Goal: Transaction & Acquisition: Book appointment/travel/reservation

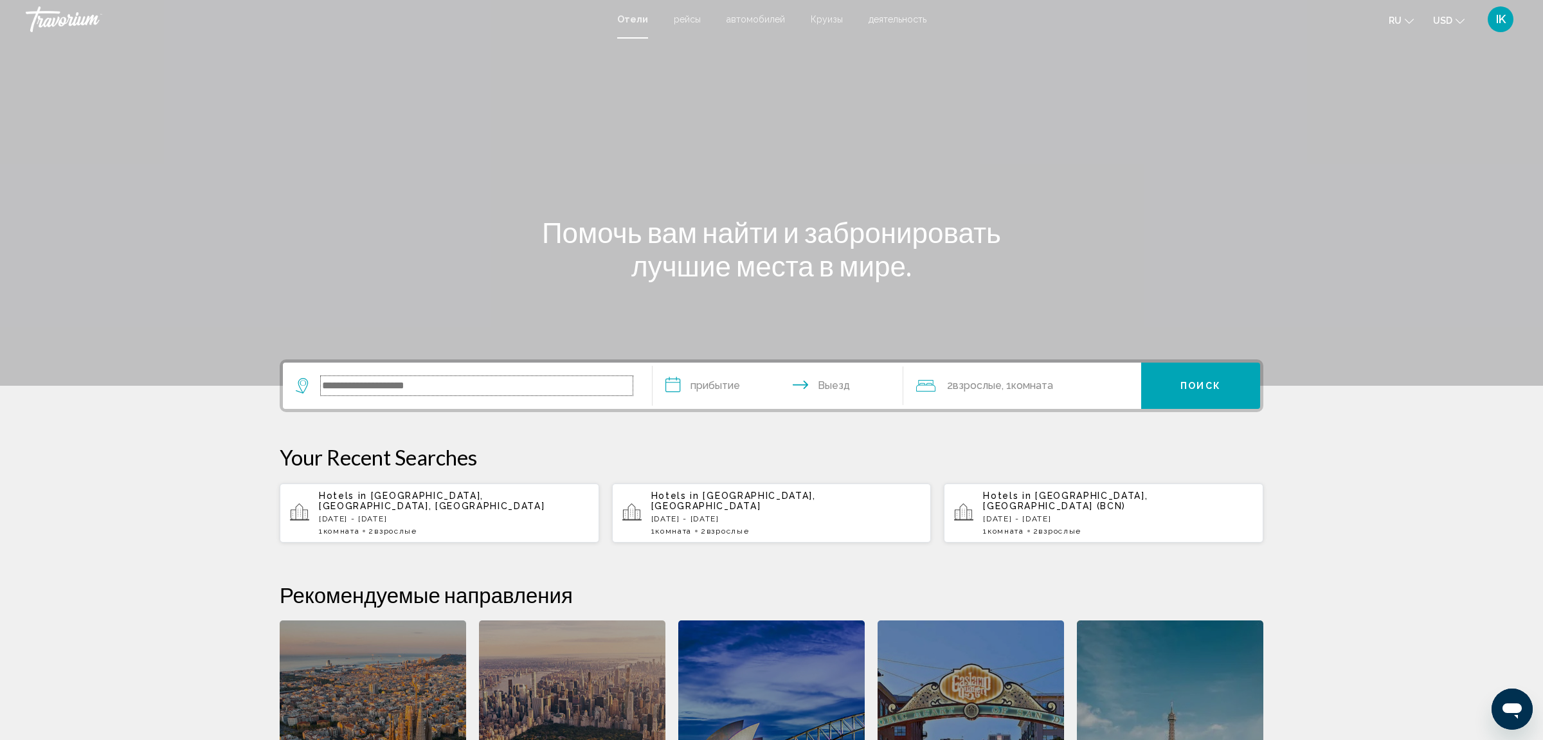
click at [361, 389] on input "Search widget" at bounding box center [477, 385] width 312 height 19
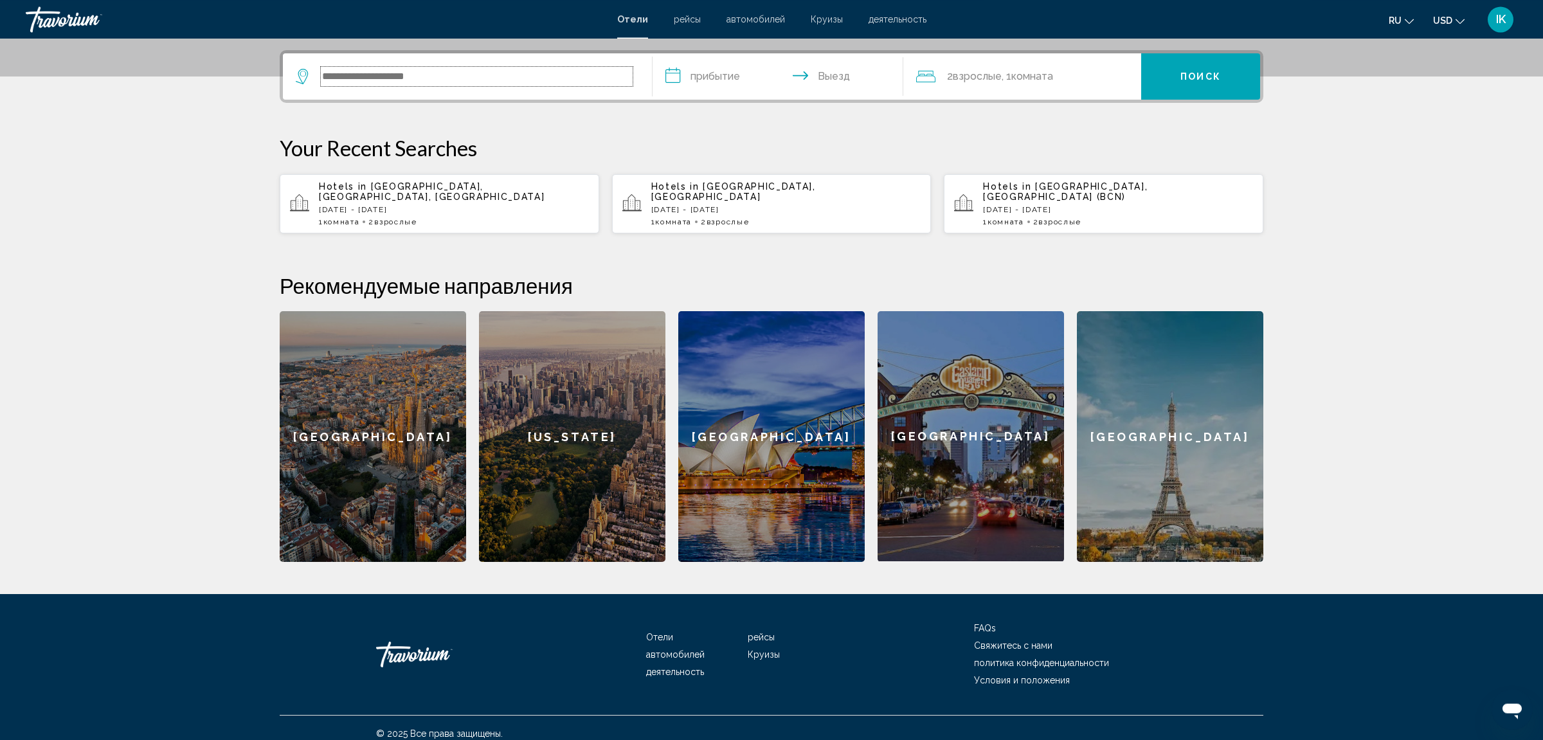
scroll to position [310, 0]
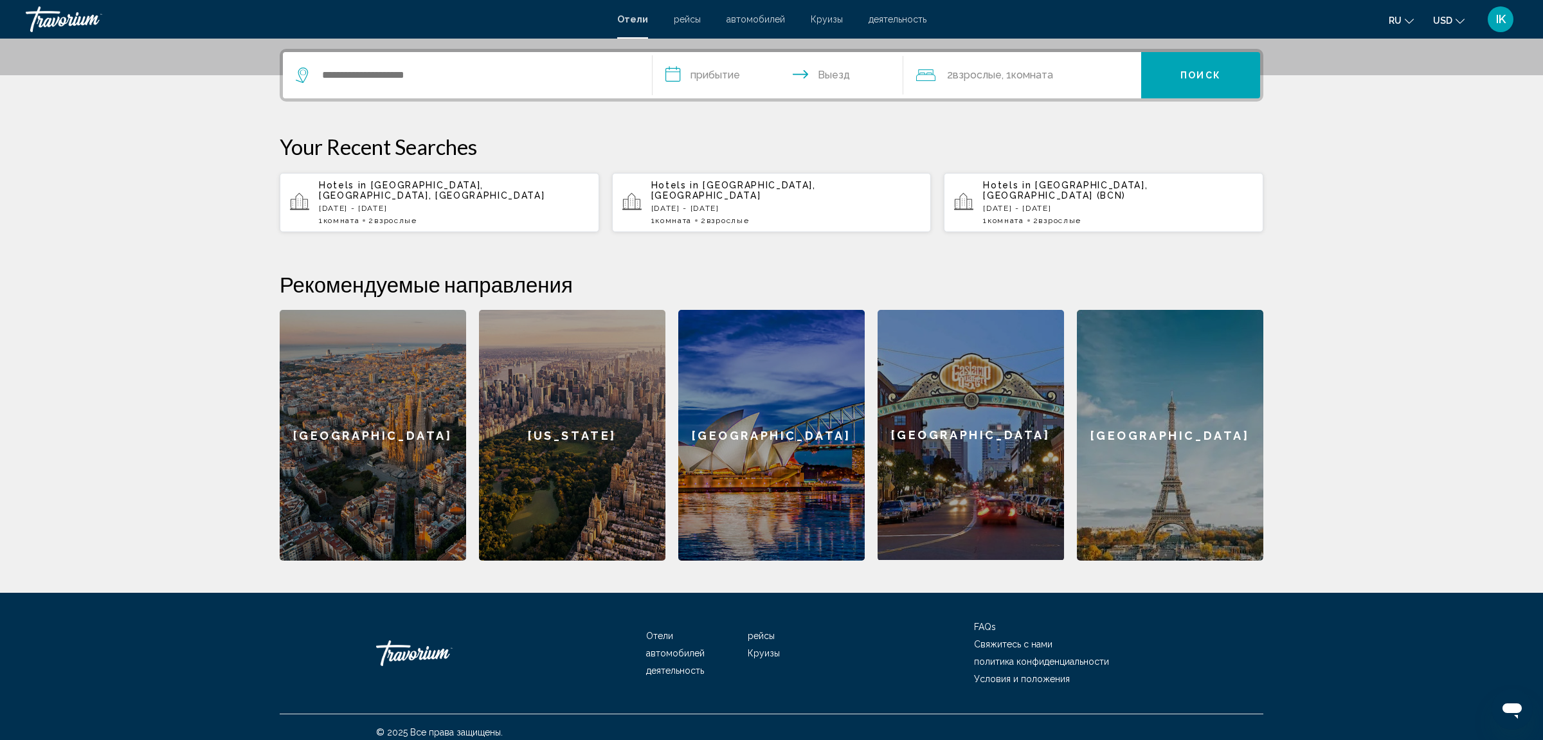
click at [478, 203] on div "Hotels in [GEOGRAPHIC_DATA], [GEOGRAPHIC_DATA], [GEOGRAPHIC_DATA] [DATE] - [DAT…" at bounding box center [454, 202] width 270 height 45
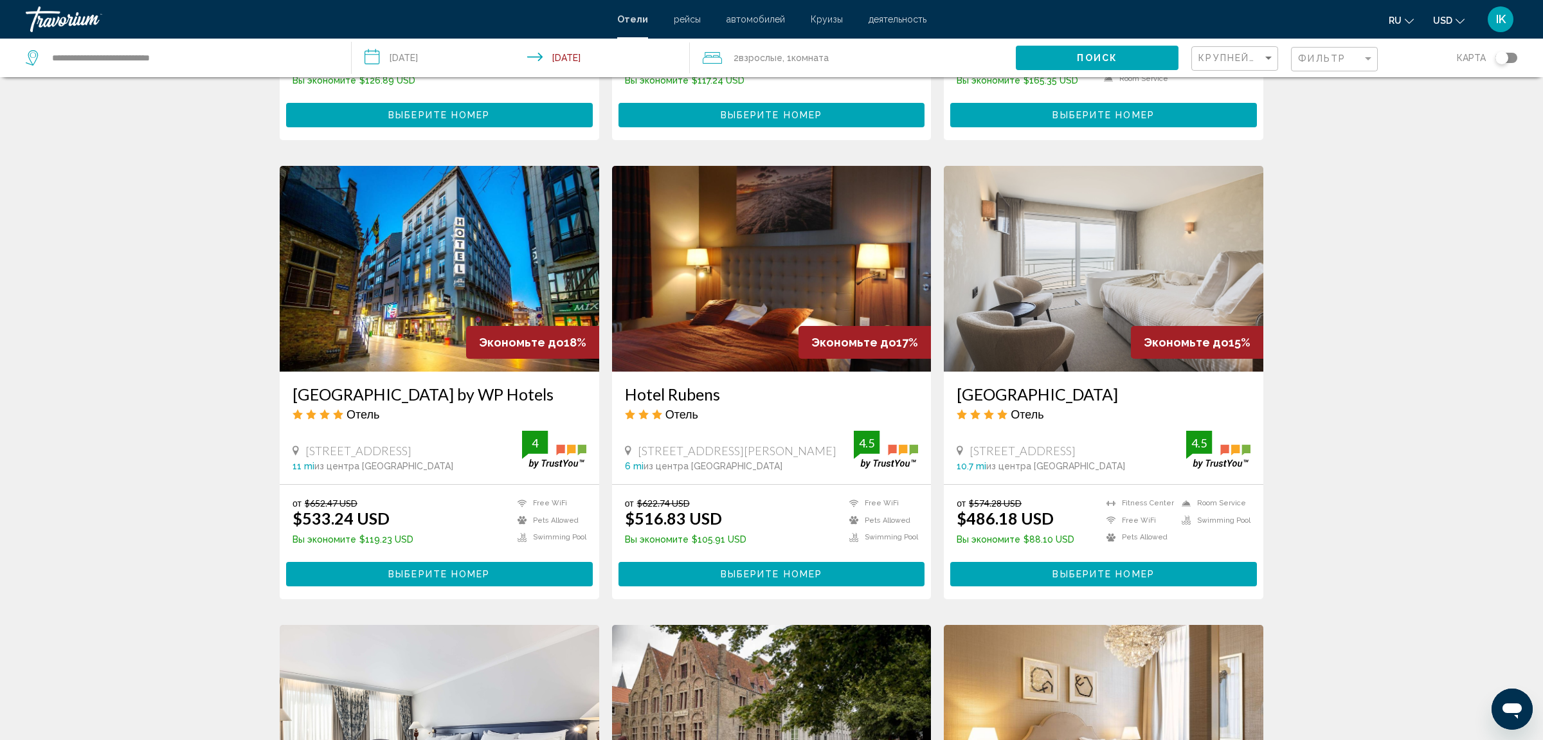
scroll to position [348, 0]
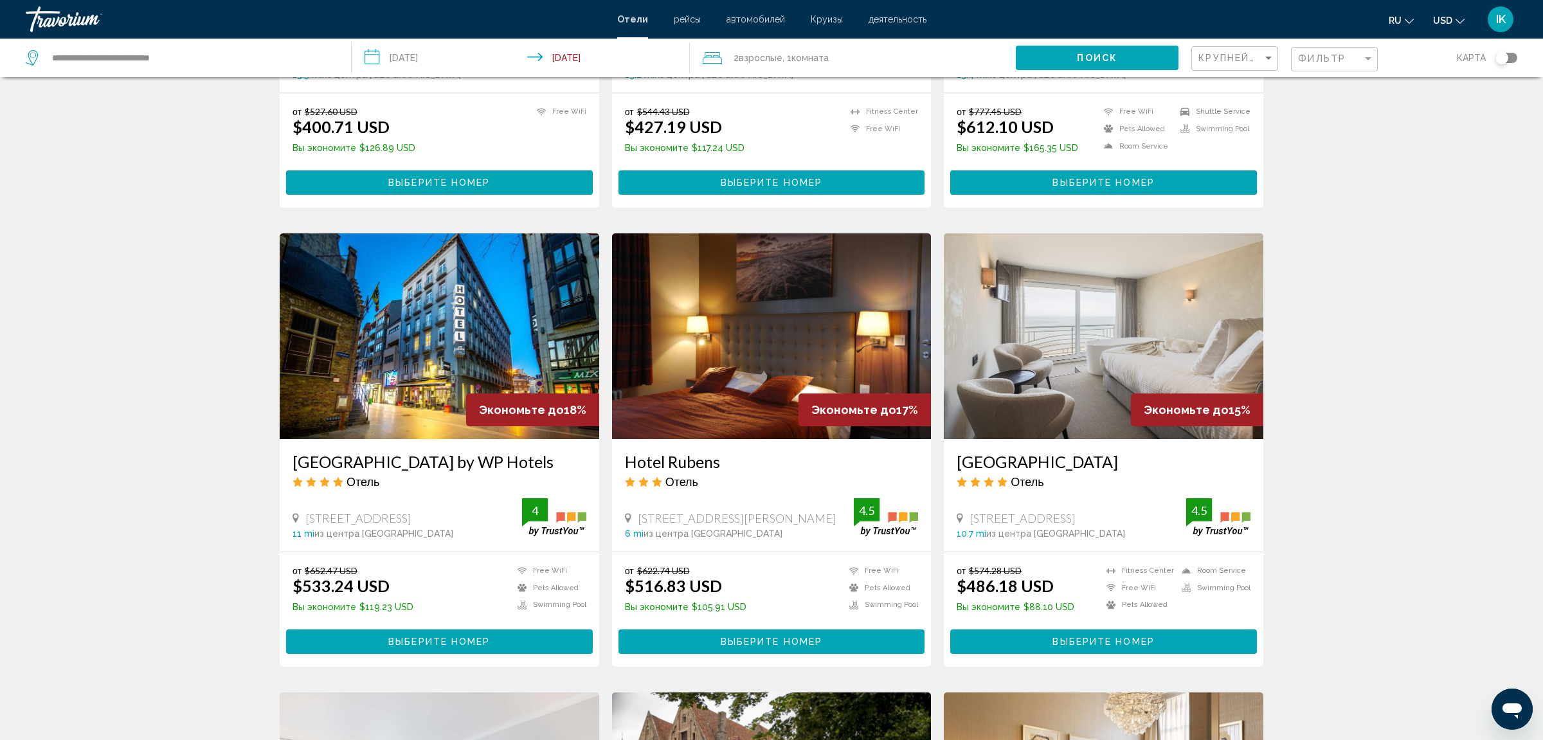
click at [1334, 51] on div "Фильтр" at bounding box center [1336, 60] width 76 height 24
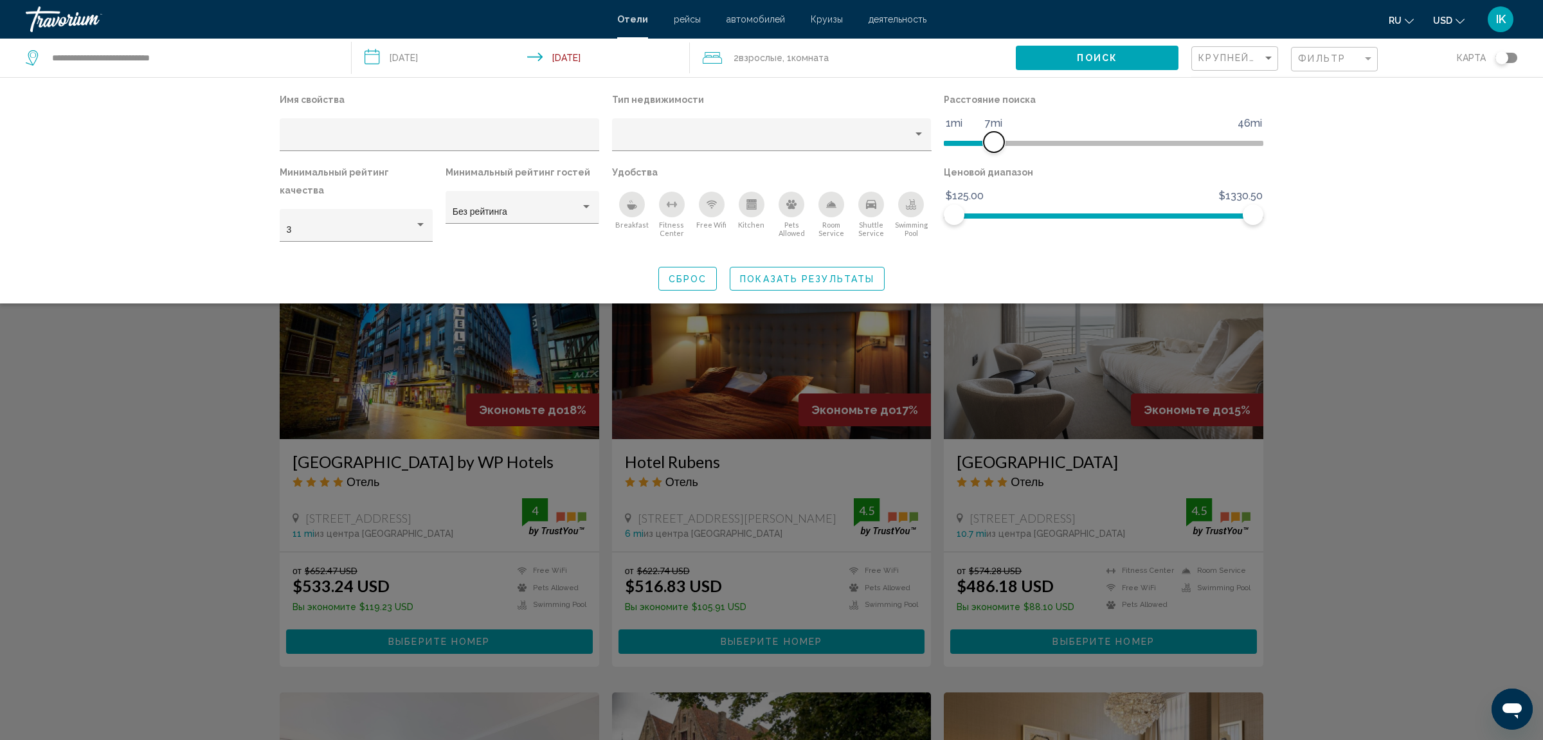
drag, startPoint x: 1150, startPoint y: 147, endPoint x: 995, endPoint y: 151, distance: 155.0
click at [995, 151] on span "Hotel Filters" at bounding box center [993, 142] width 21 height 21
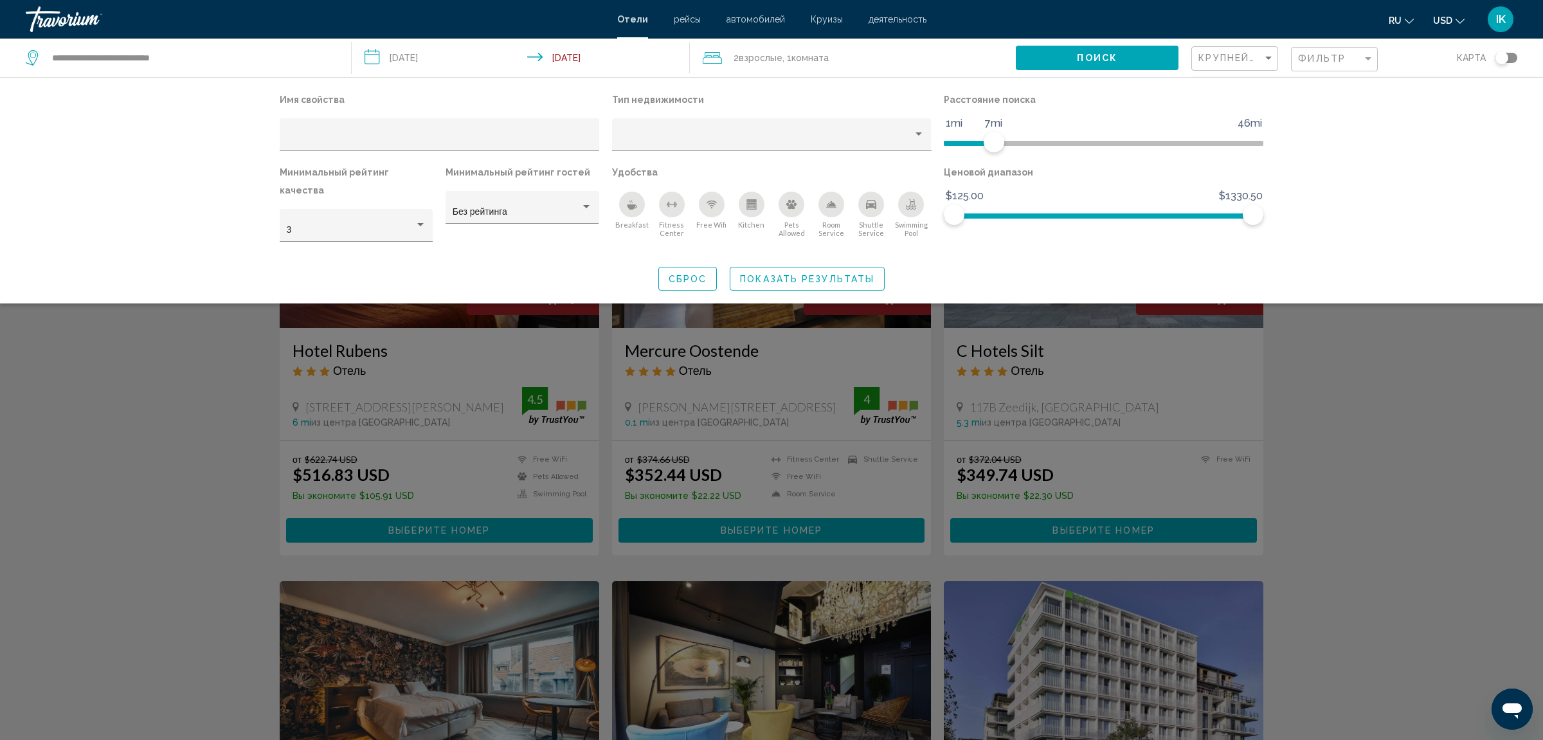
click at [1356, 379] on div "Search widget" at bounding box center [771, 466] width 1543 height 547
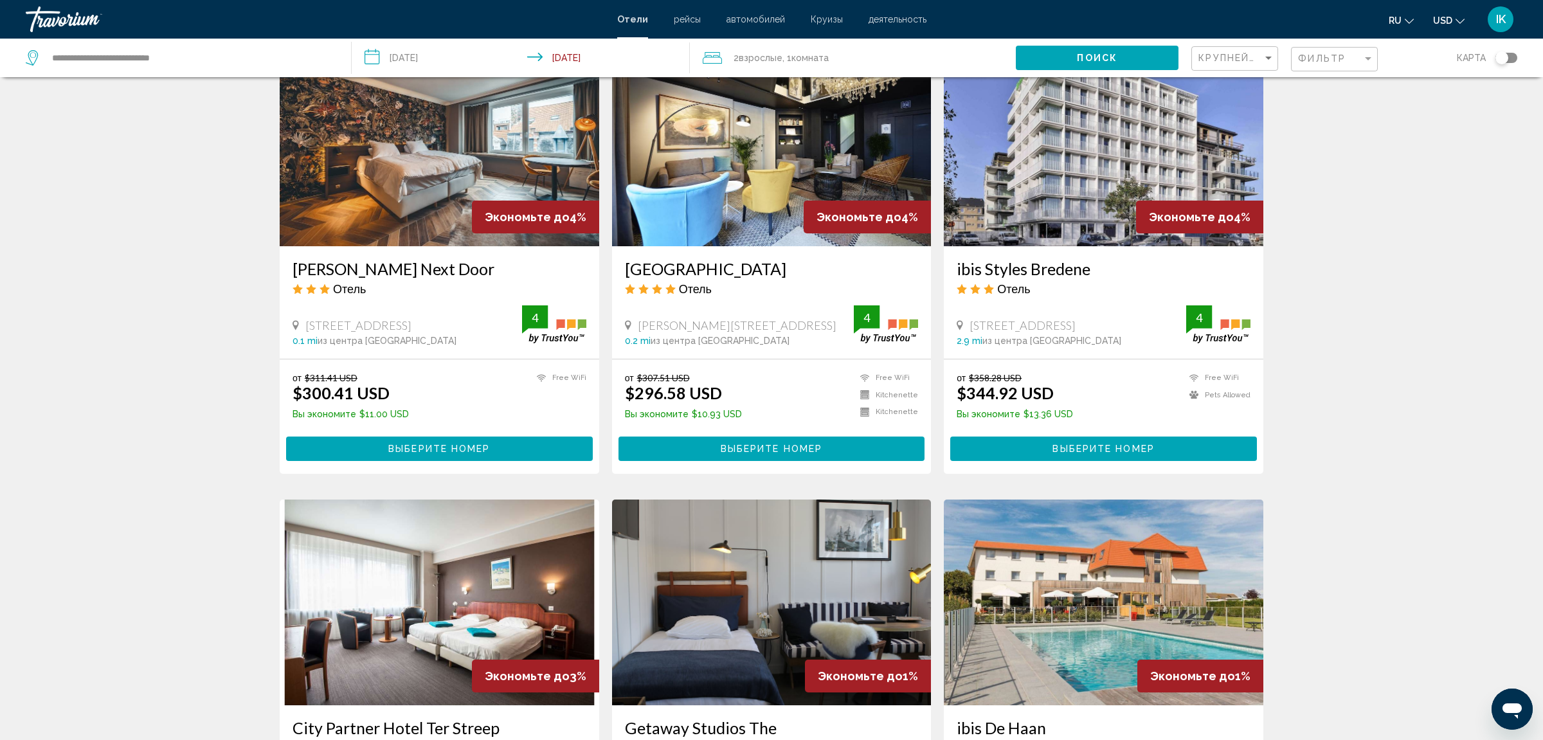
scroll to position [472, 0]
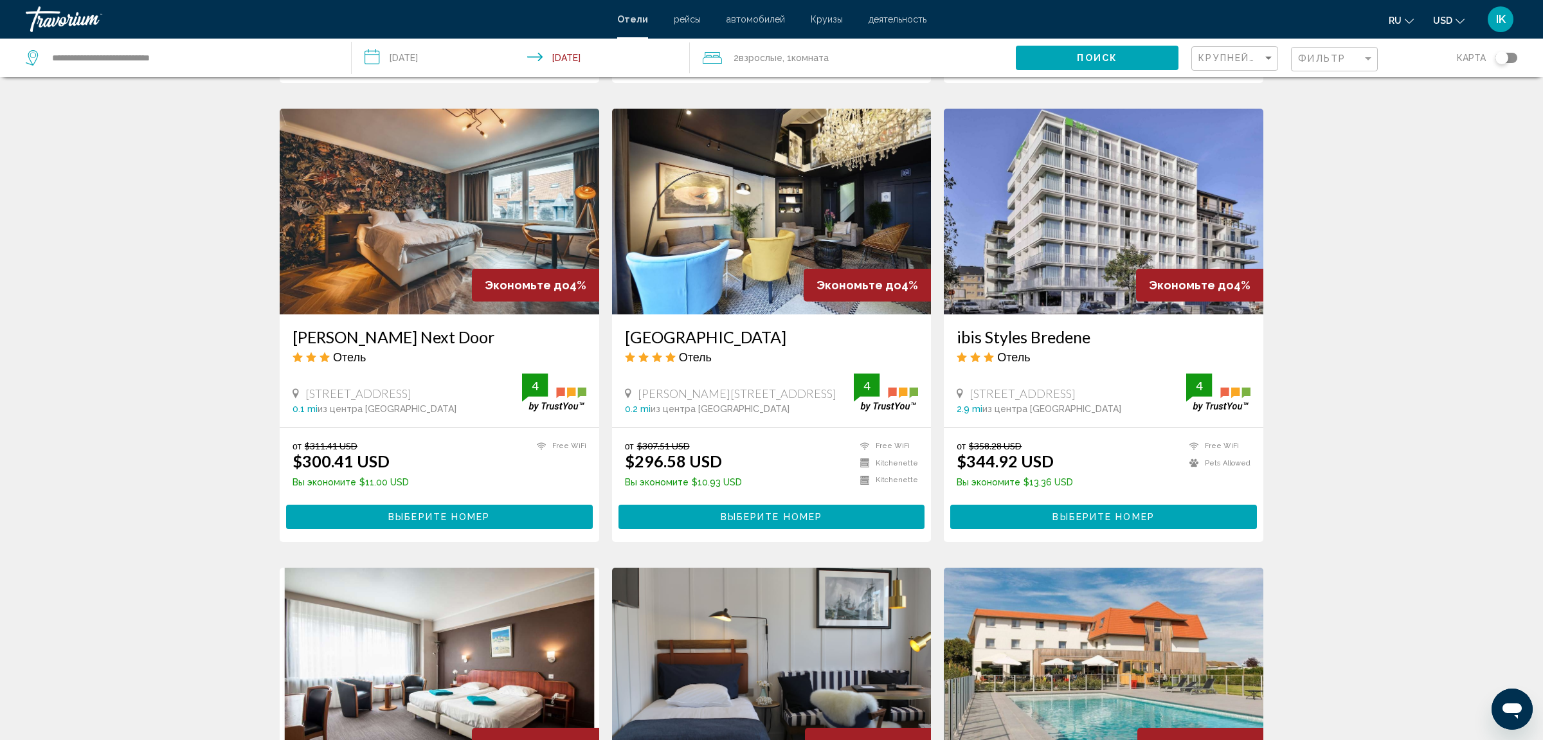
click at [764, 335] on h3 "[GEOGRAPHIC_DATA]" at bounding box center [772, 336] width 294 height 19
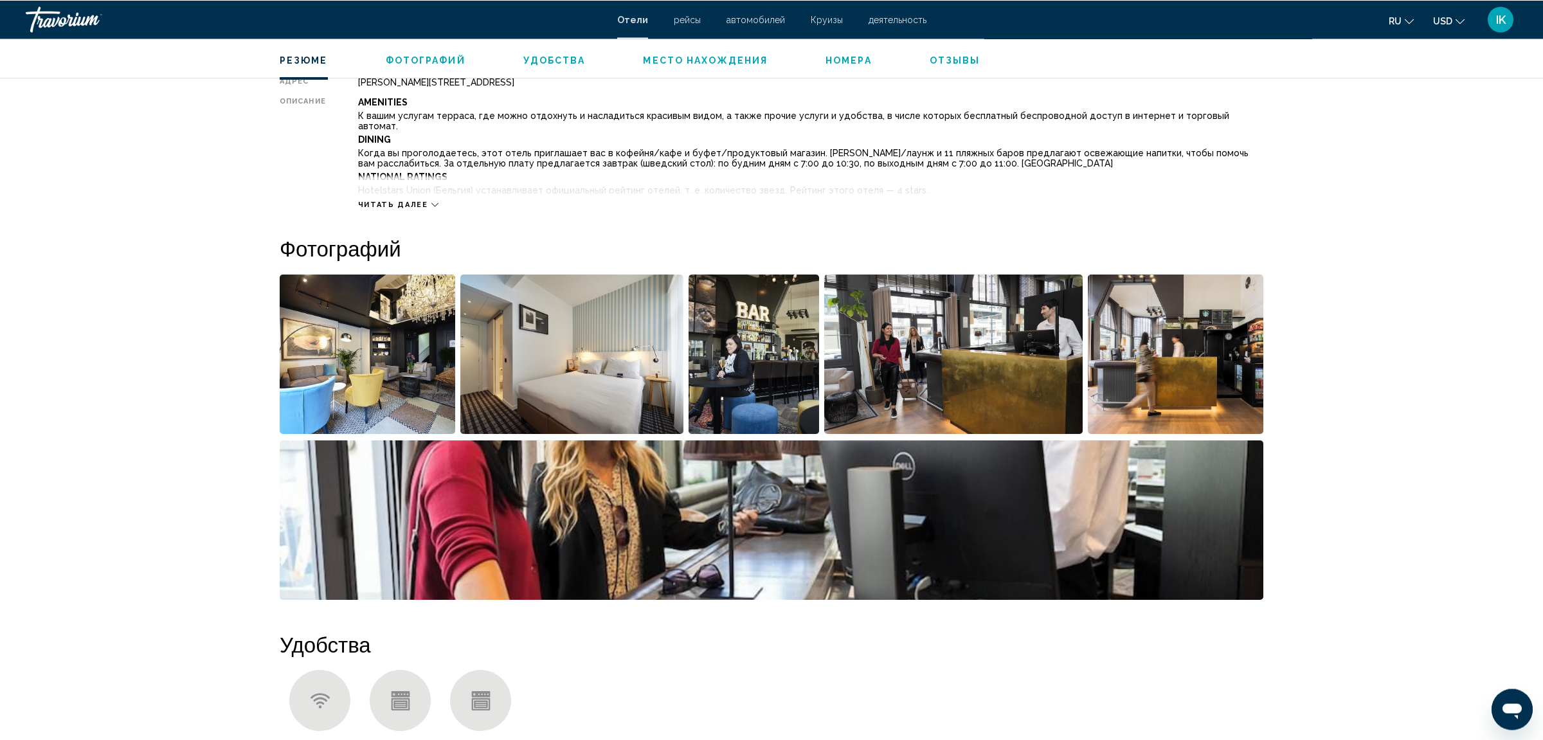
scroll to position [409, 0]
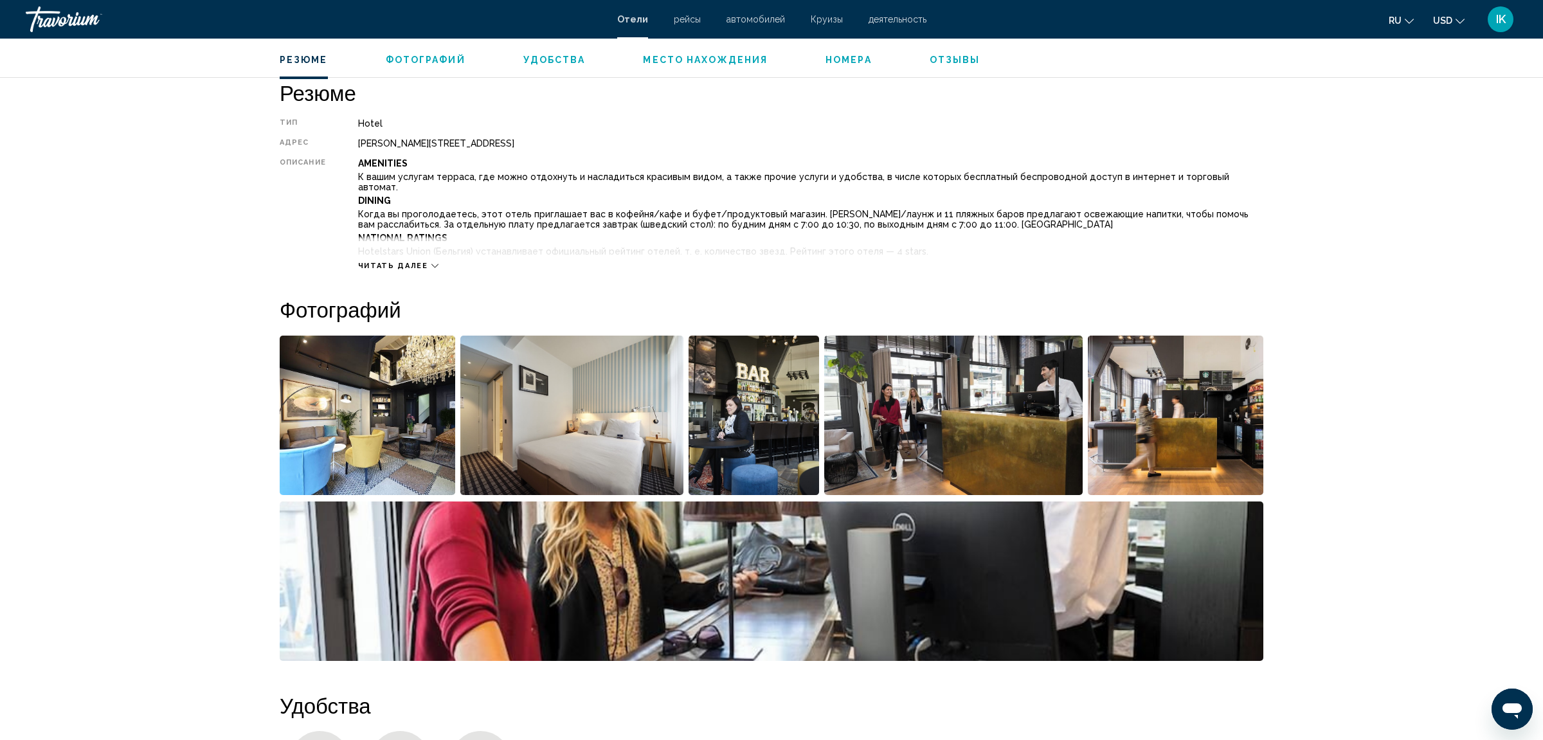
click at [540, 436] on img "Open full-screen image slider" at bounding box center [572, 415] width 224 height 159
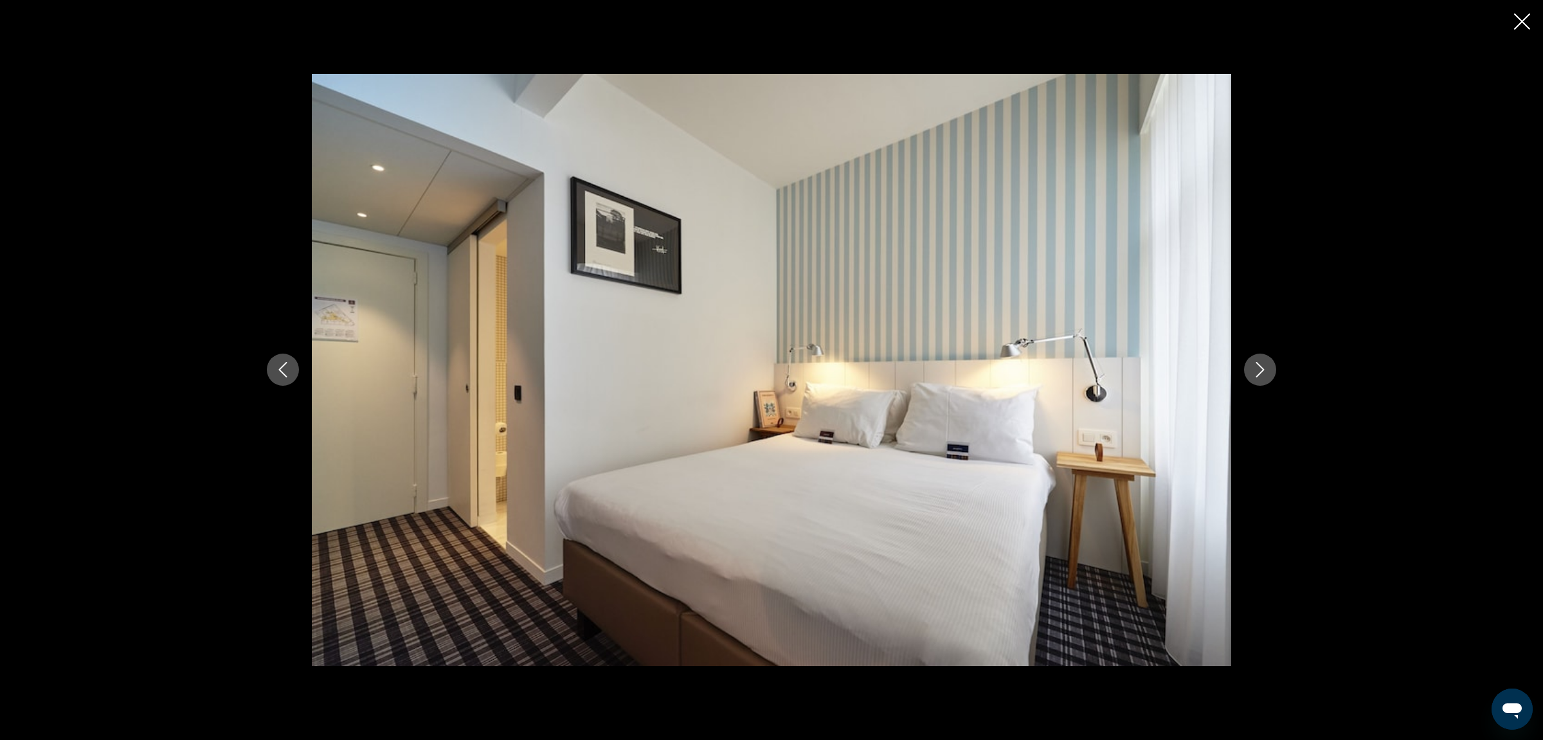
click at [1260, 363] on icon "Next image" at bounding box center [1259, 369] width 15 height 15
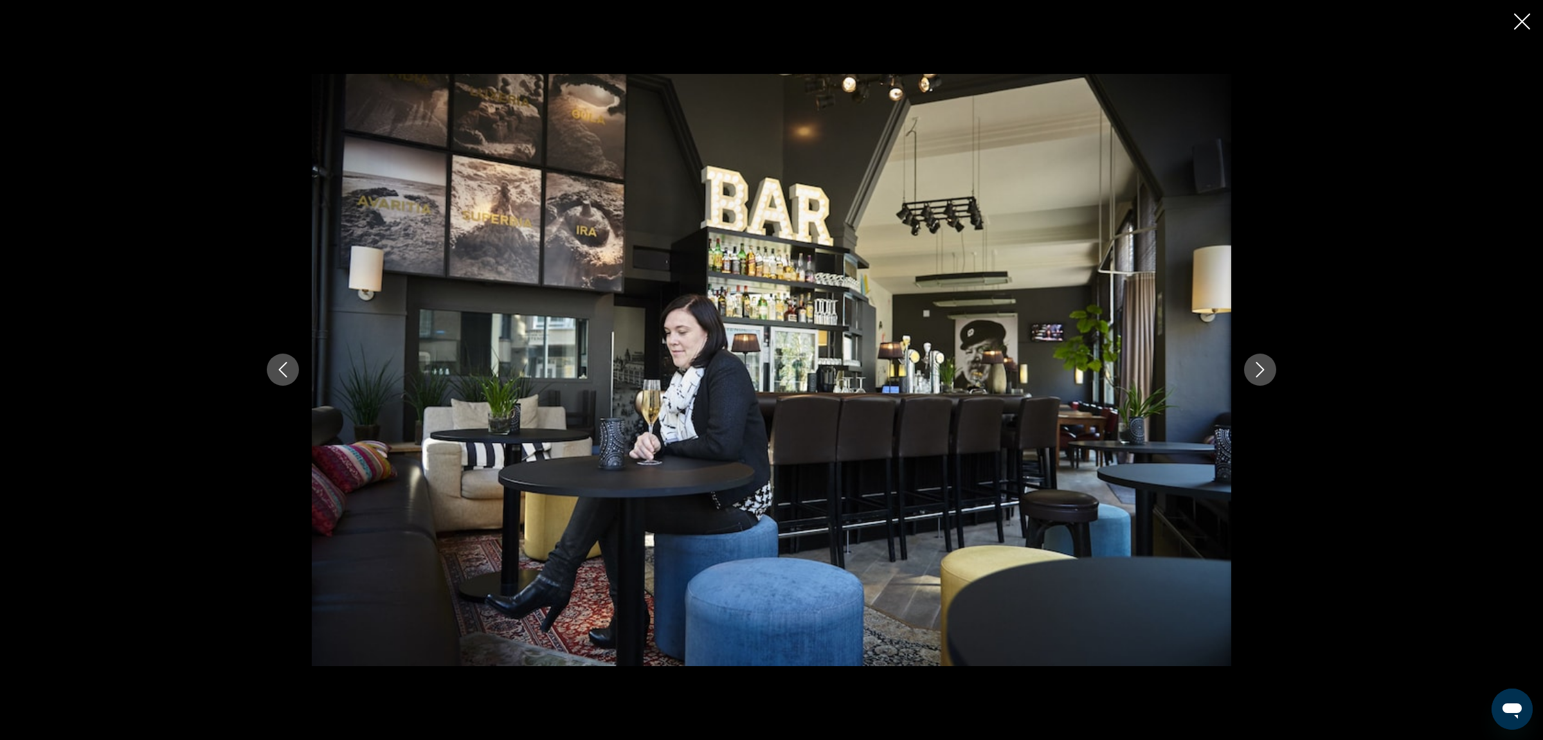
click at [1259, 363] on icon "Next image" at bounding box center [1259, 369] width 15 height 15
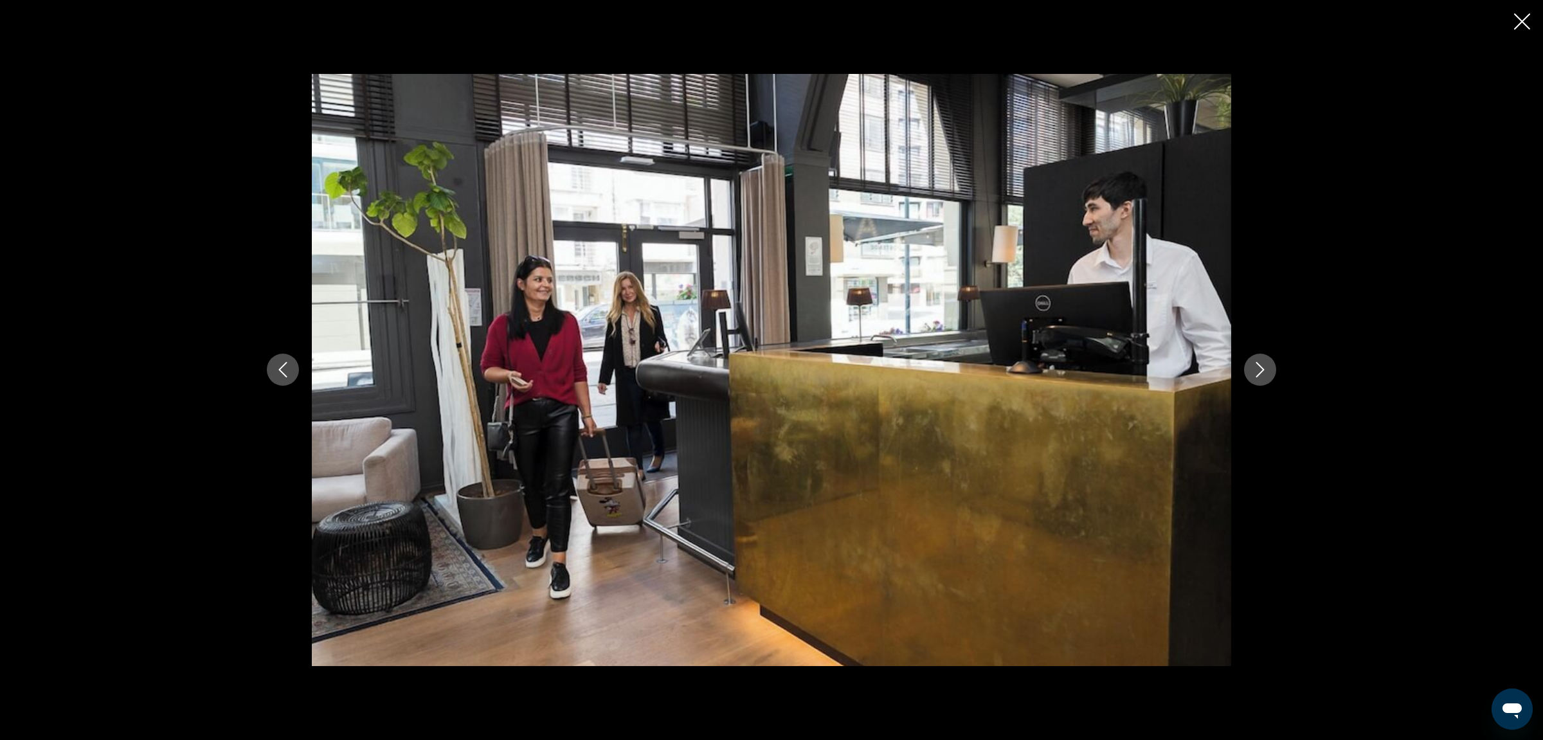
click at [1259, 363] on icon "Next image" at bounding box center [1259, 369] width 15 height 15
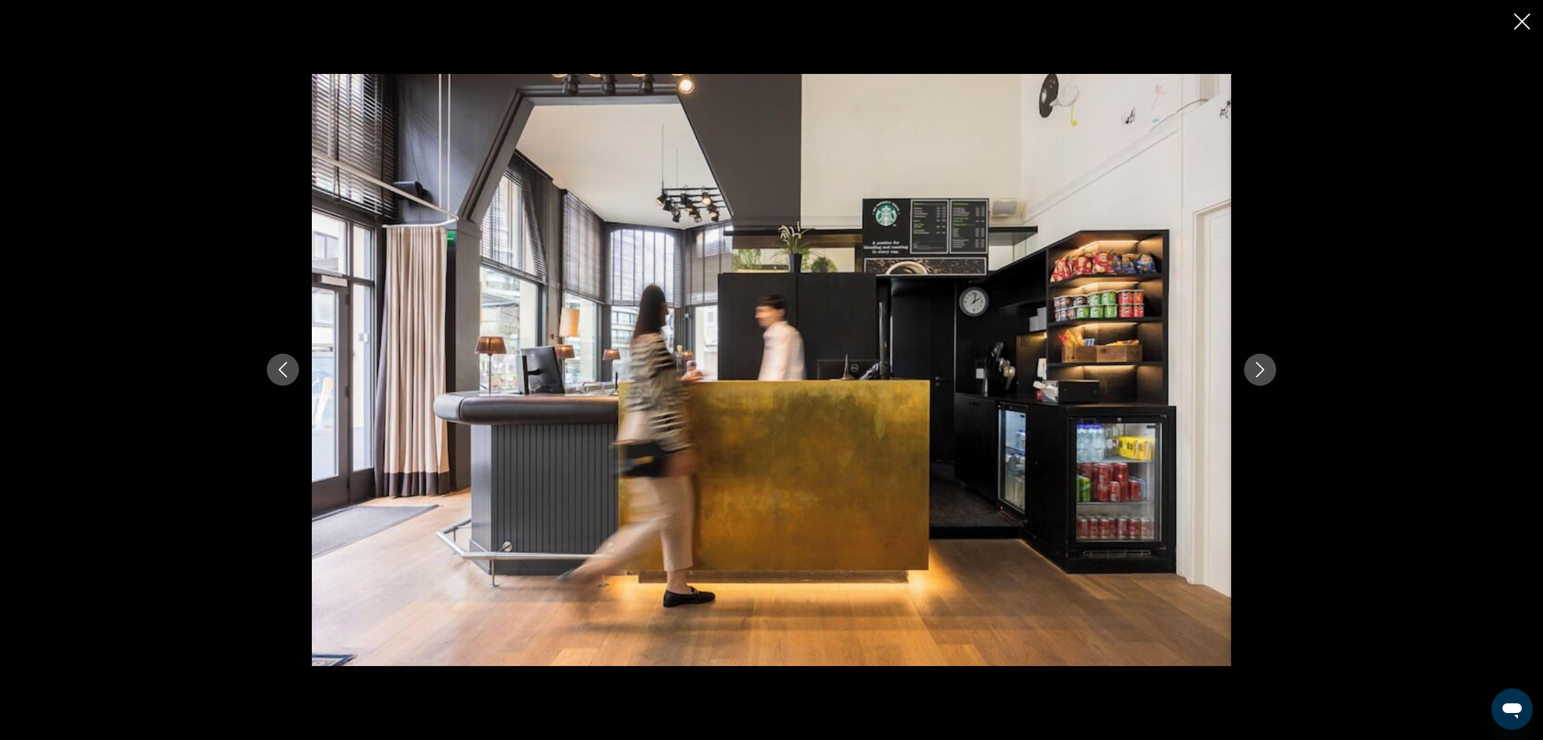
click at [1259, 363] on icon "Next image" at bounding box center [1259, 369] width 15 height 15
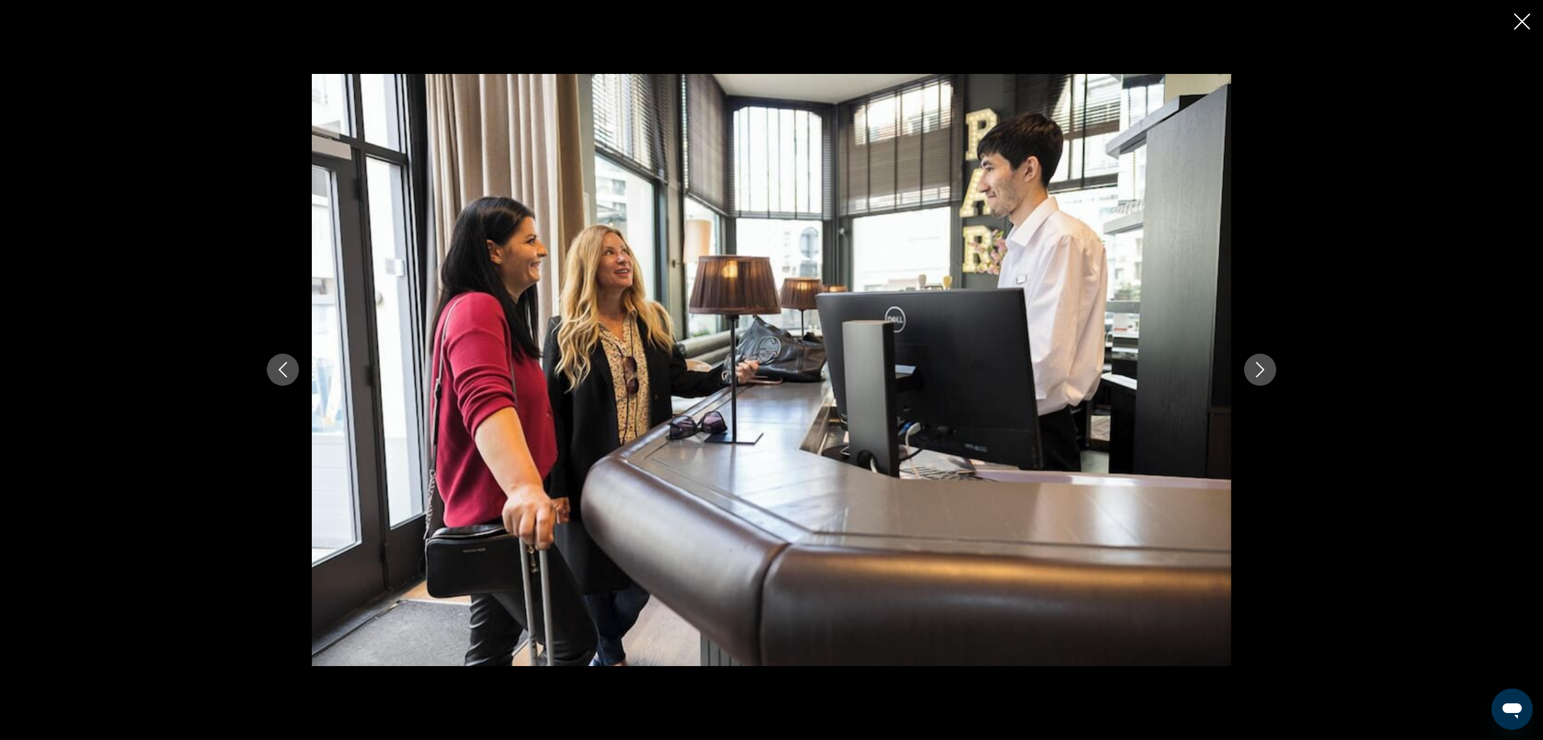
click at [1259, 363] on icon "Next image" at bounding box center [1259, 369] width 15 height 15
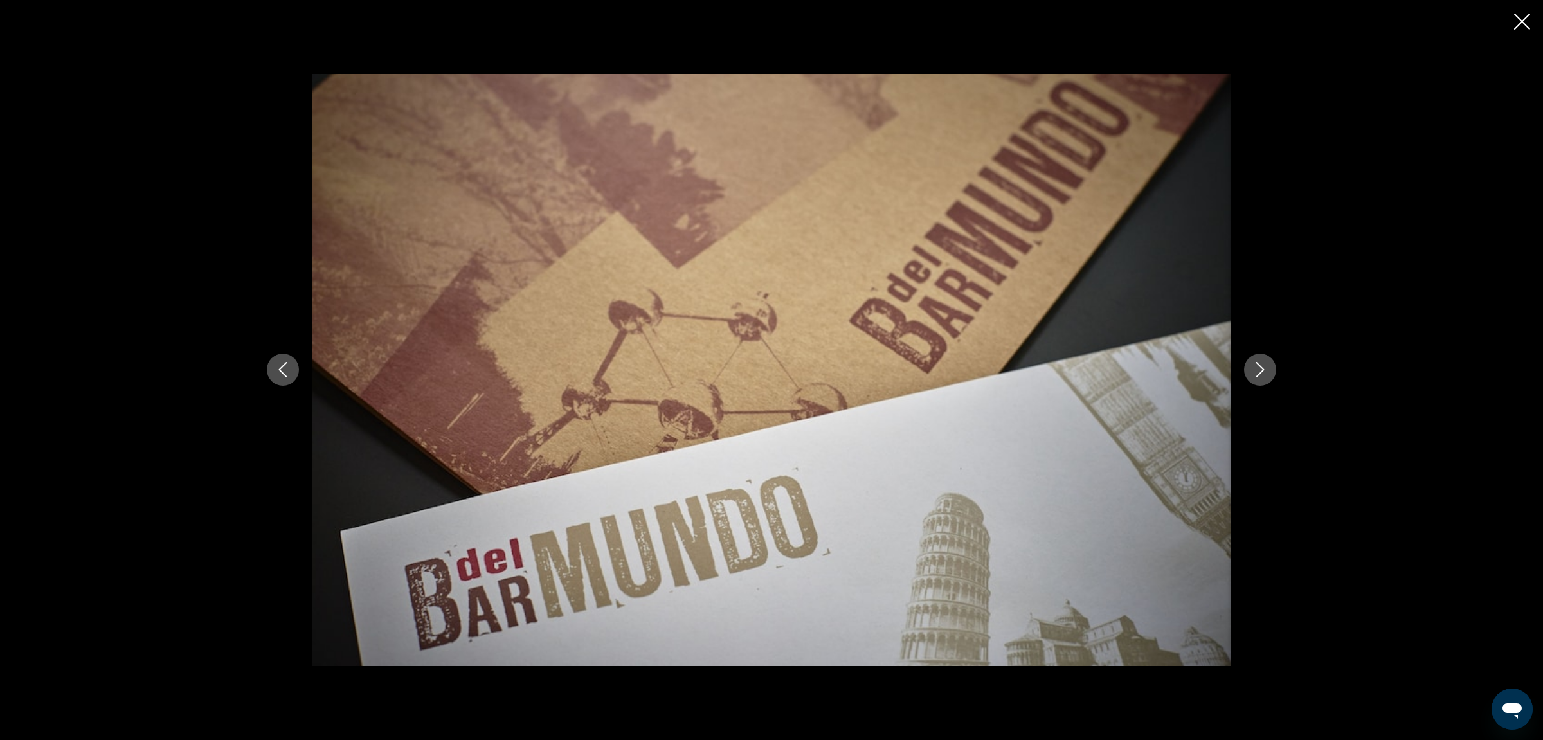
click at [1259, 363] on icon "Next image" at bounding box center [1259, 369] width 15 height 15
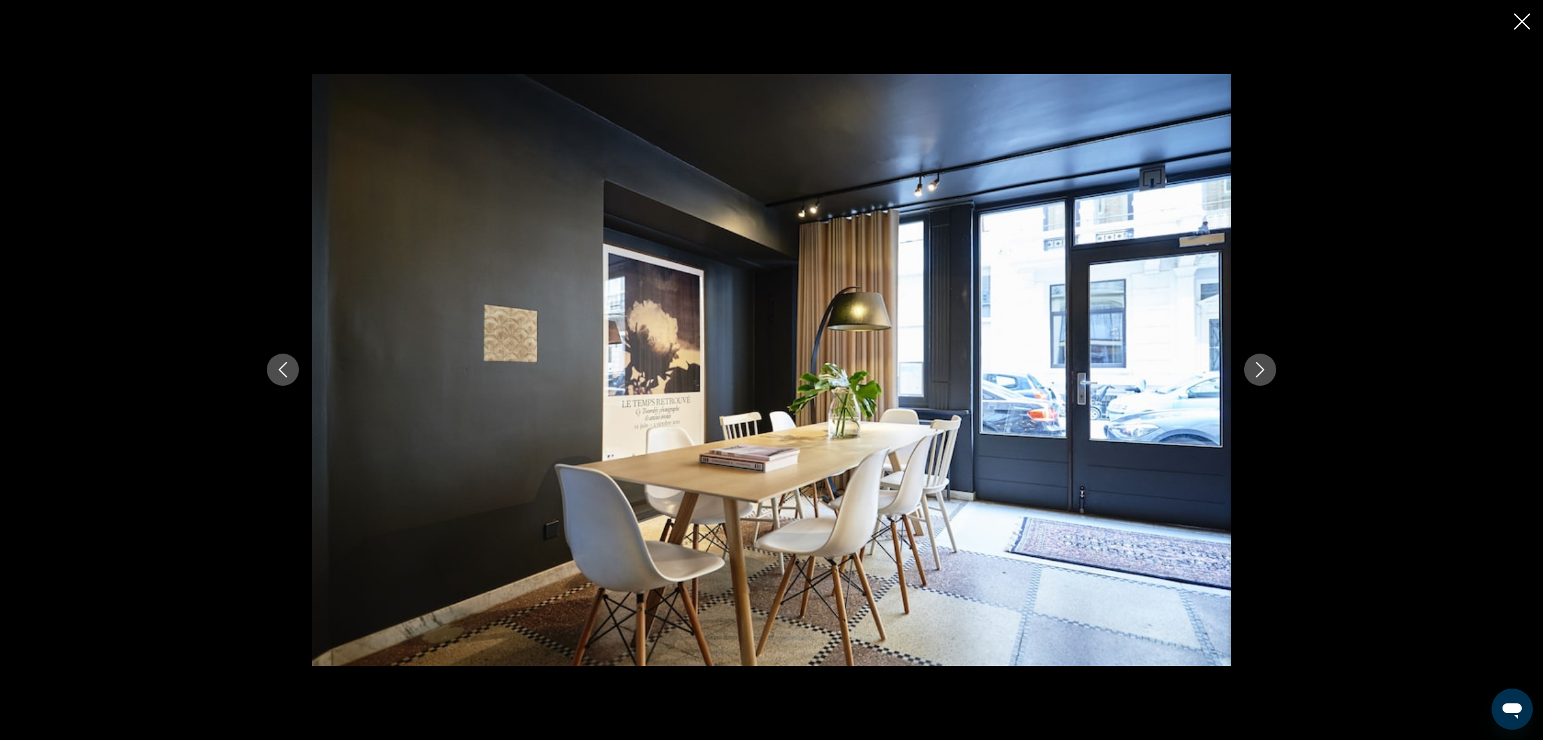
click at [1521, 20] on icon "Close slideshow" at bounding box center [1522, 21] width 16 height 16
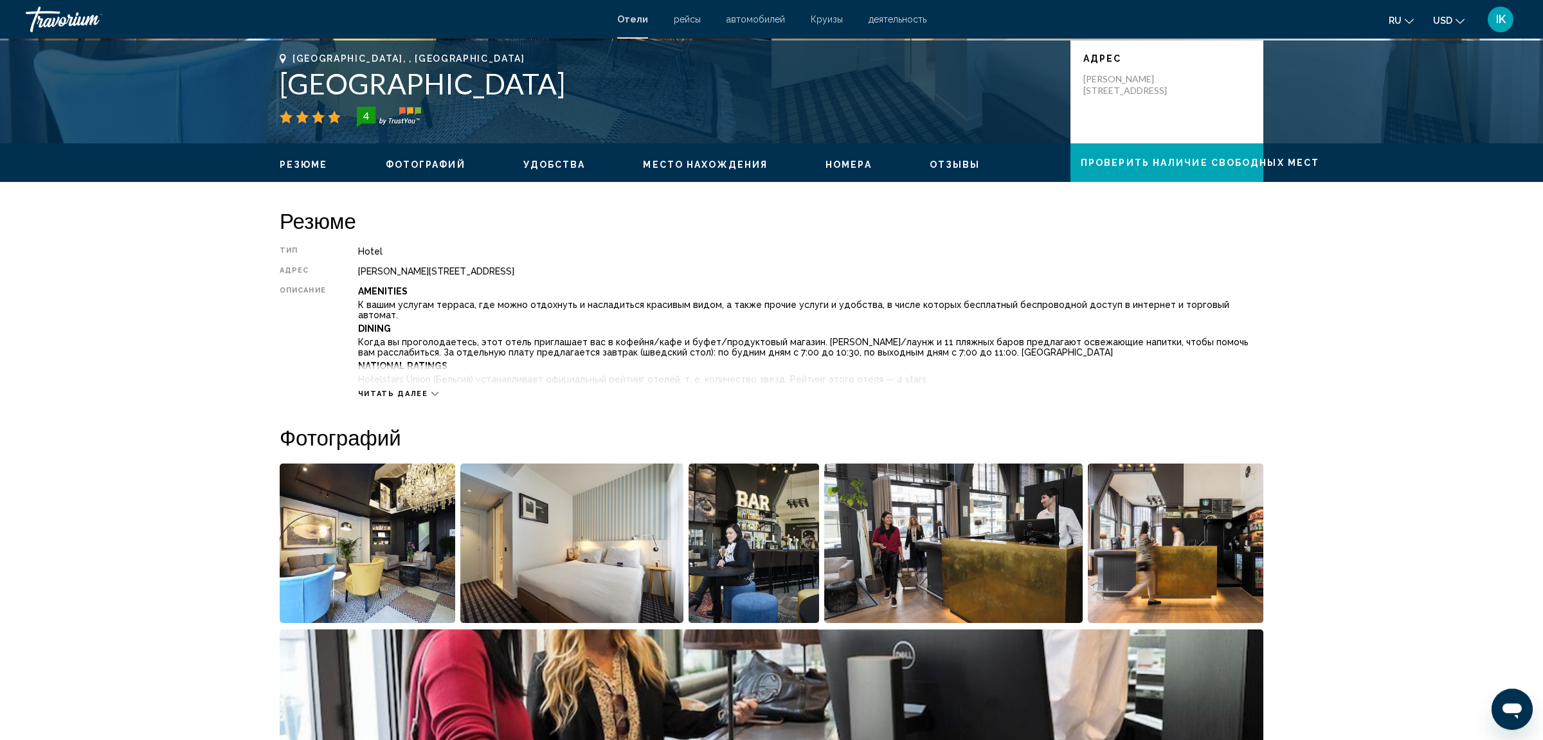
scroll to position [139, 0]
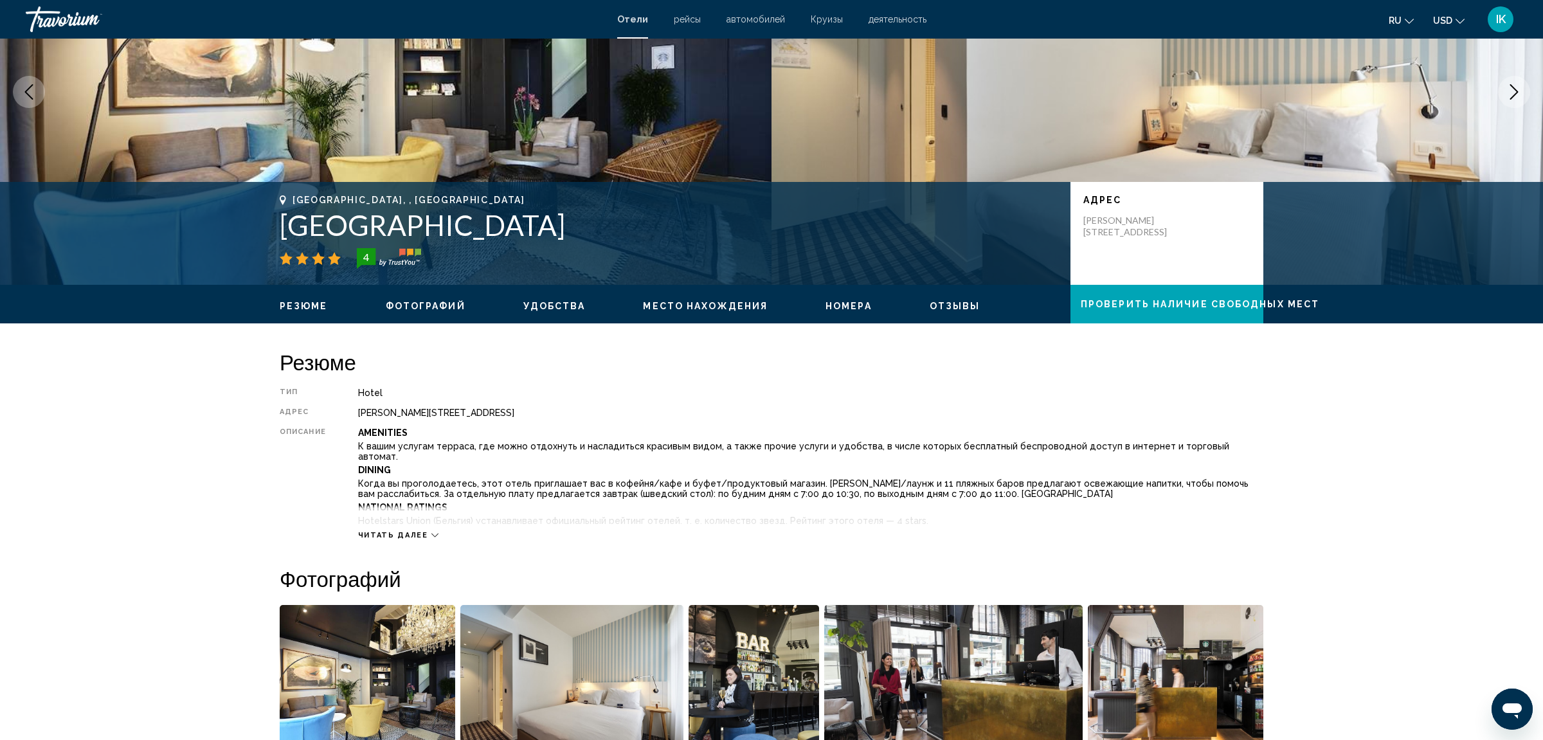
drag, startPoint x: 555, startPoint y: 415, endPoint x: 363, endPoint y: 415, distance: 192.8
click at [357, 415] on div "Тип Hotel адрес Van Iseghemlaan 110, Ostend 8400, Belgium Описание Amenities К …" at bounding box center [771, 464] width 983 height 152
copy div "Van Iseghemlaan 110, Ostend 8400, Belgium"
click at [756, 465] on p "Dining" at bounding box center [810, 470] width 905 height 10
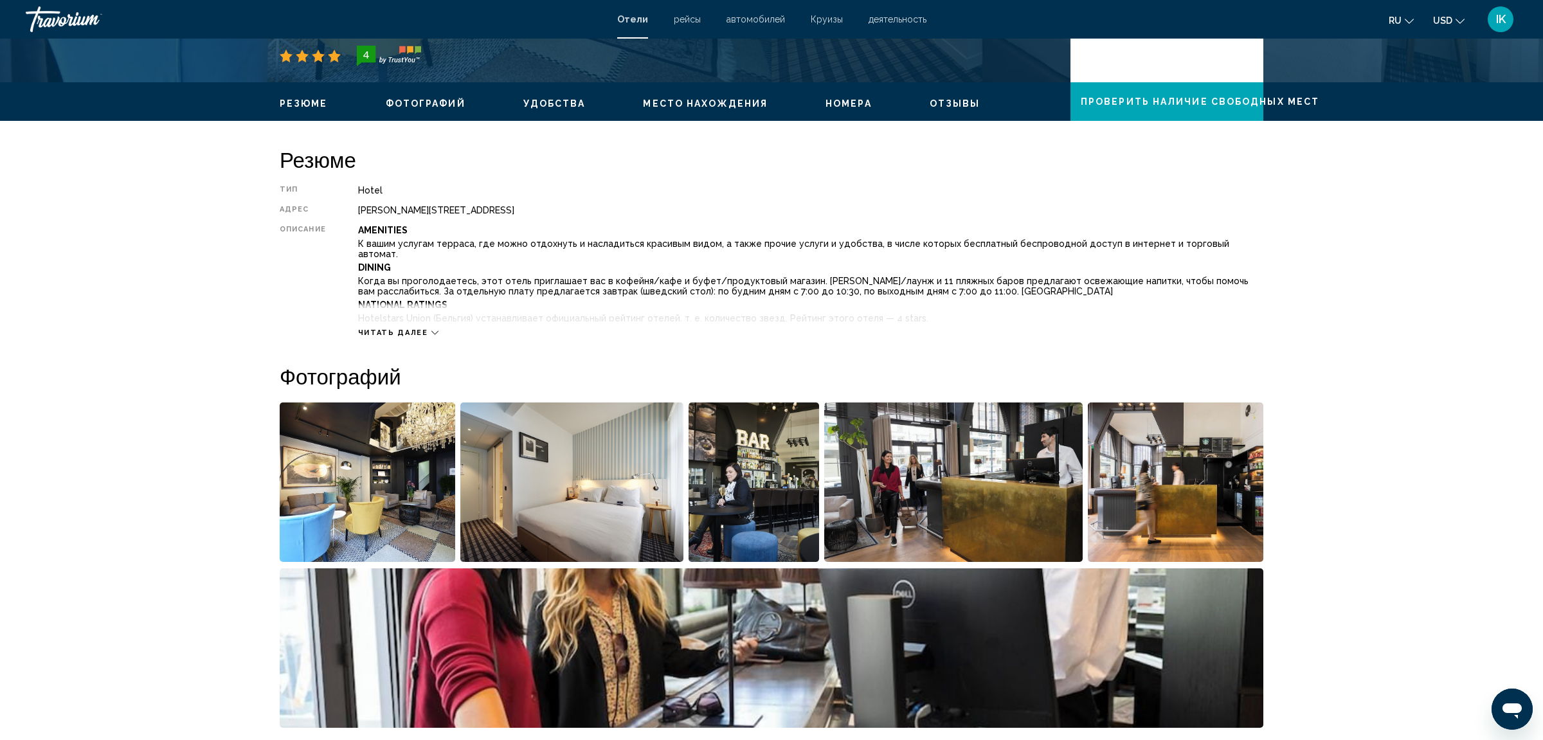
scroll to position [342, 0]
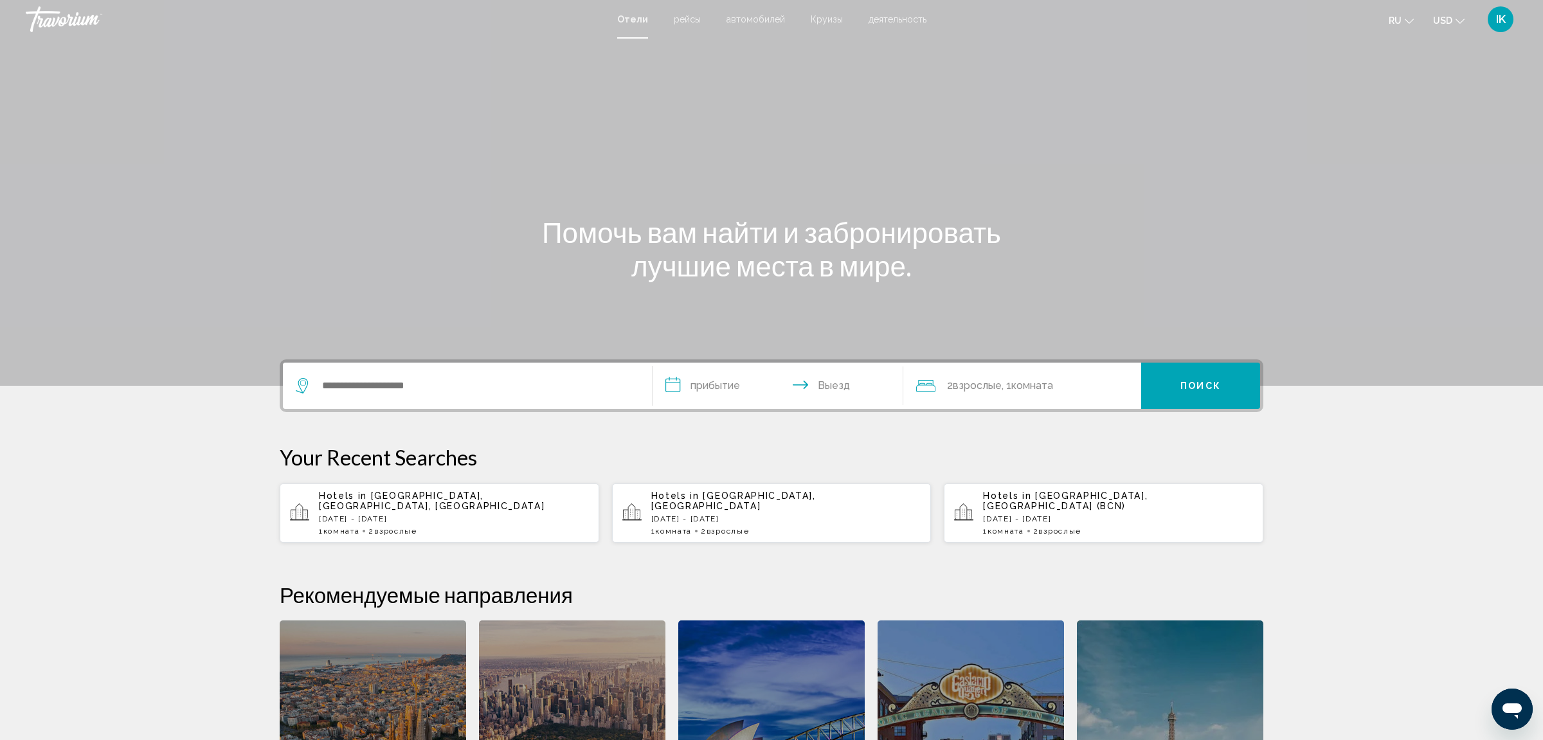
click at [417, 503] on div "Hotels in [GEOGRAPHIC_DATA], [GEOGRAPHIC_DATA], [GEOGRAPHIC_DATA] [DATE] - [DAT…" at bounding box center [454, 512] width 270 height 45
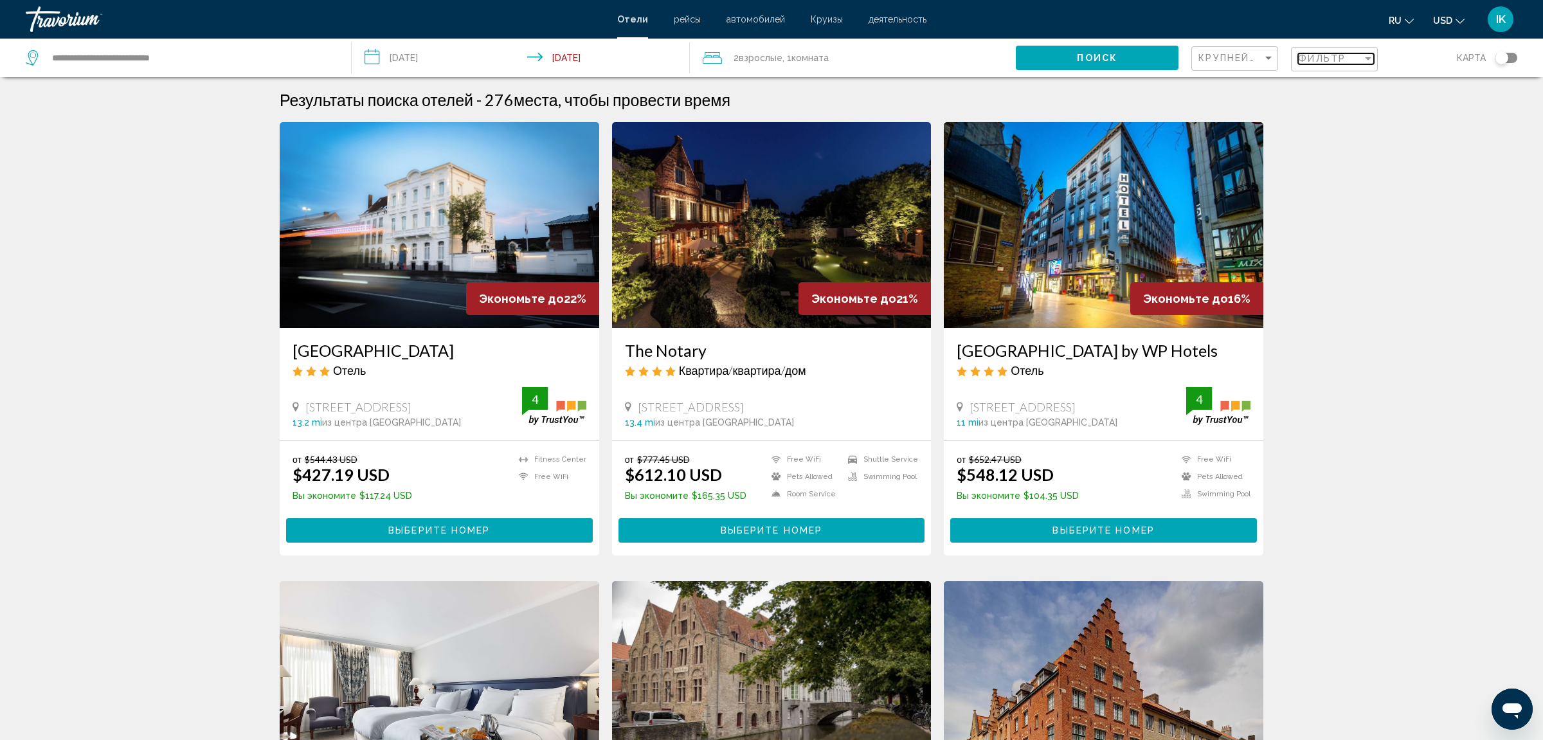
click at [1336, 60] on span "Фильтр" at bounding box center [1322, 58] width 48 height 10
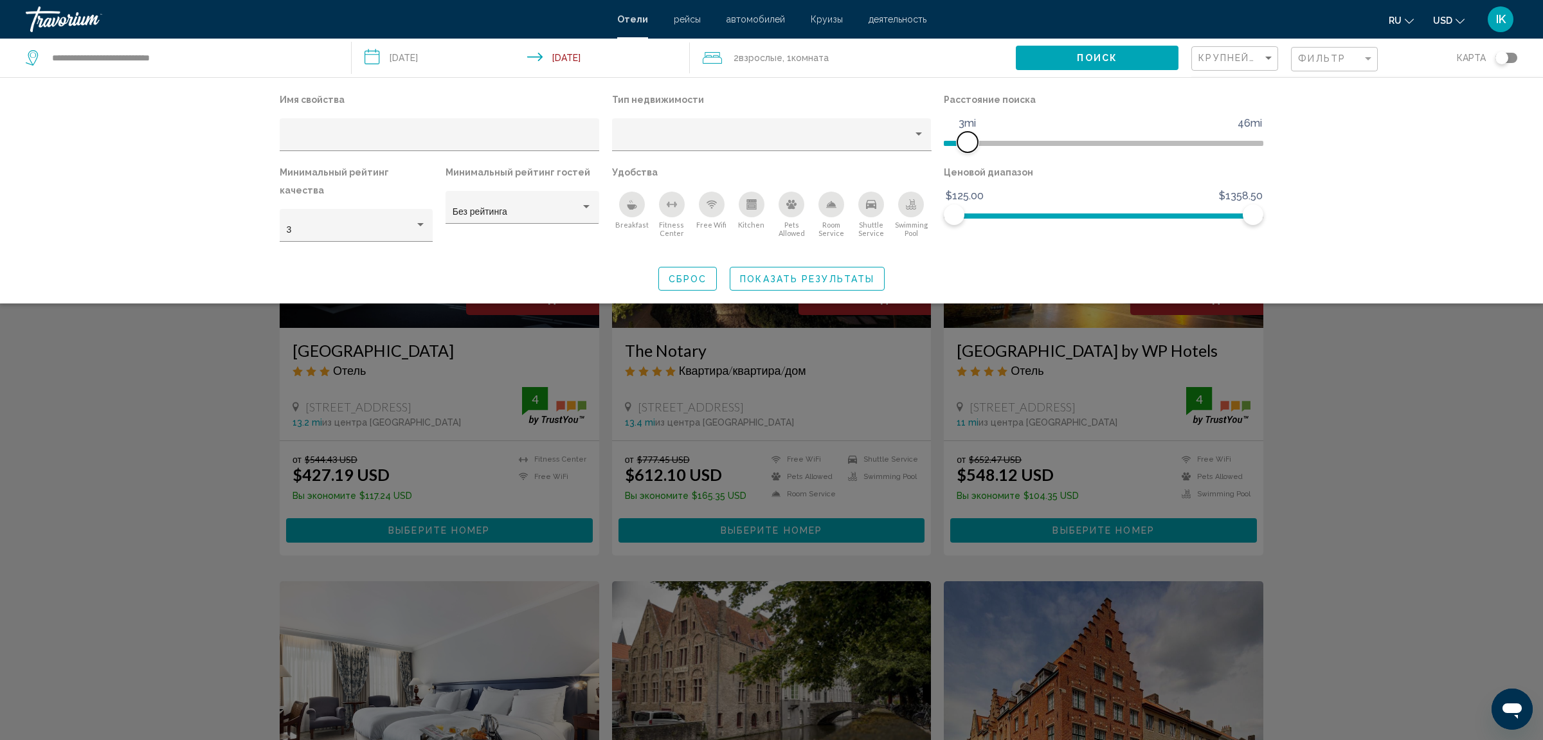
drag, startPoint x: 1151, startPoint y: 145, endPoint x: 971, endPoint y: 145, distance: 180.6
click at [971, 145] on span "Hotel Filters" at bounding box center [967, 142] width 21 height 21
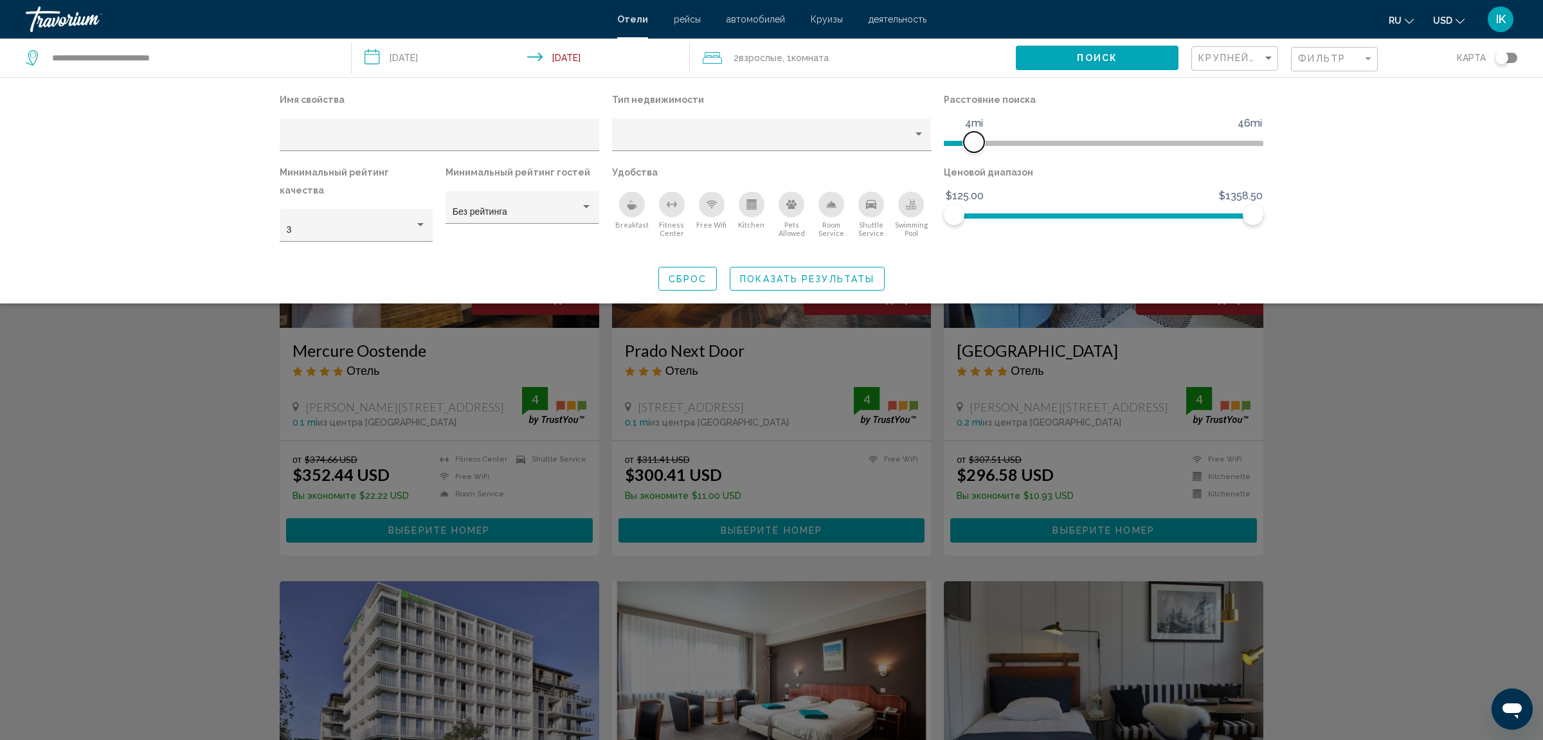
click at [976, 144] on span "Hotel Filters" at bounding box center [973, 142] width 21 height 21
click at [1395, 336] on div "Search widget" at bounding box center [771, 466] width 1543 height 547
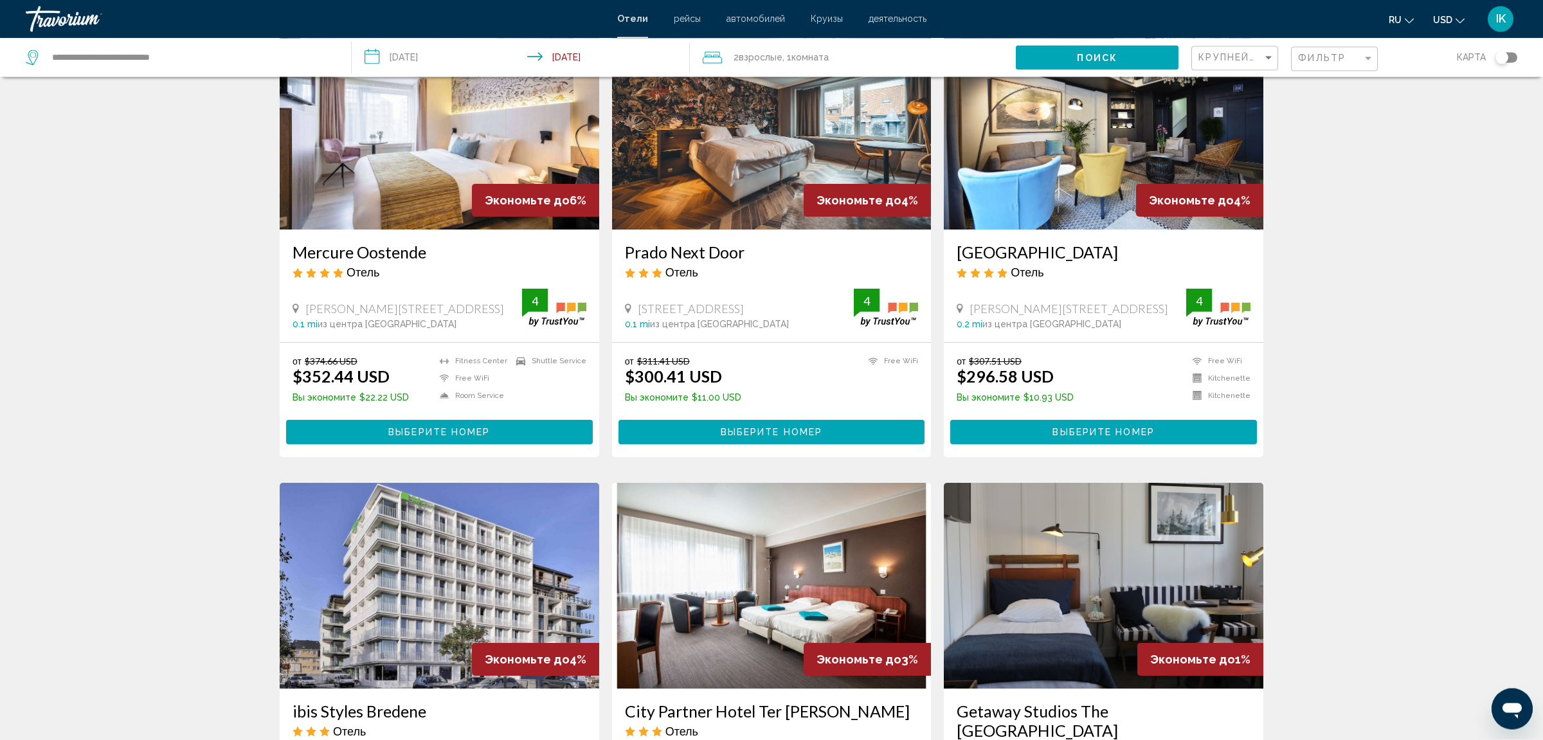
scroll to position [67, 0]
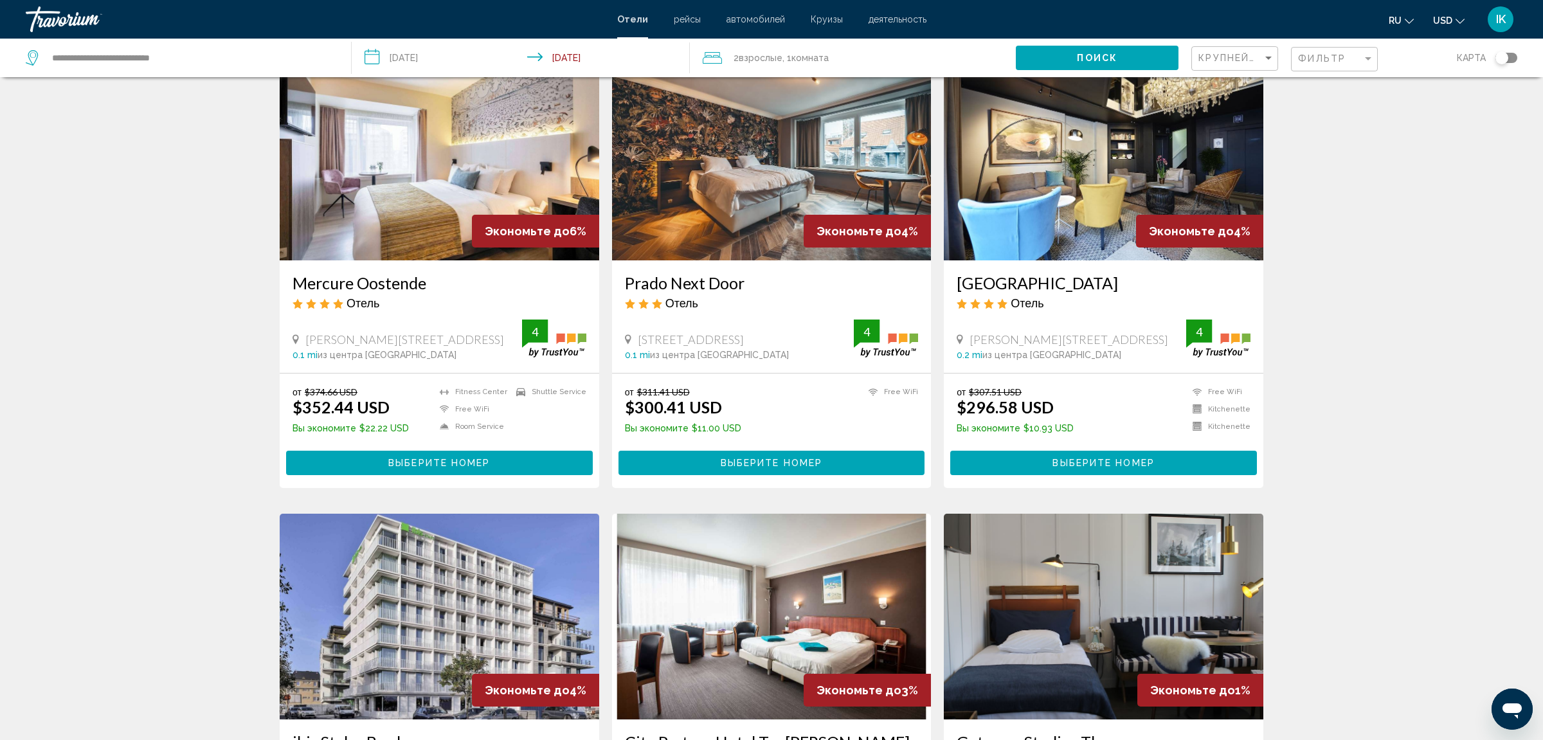
click at [423, 283] on h3 "Mercure Oostende" at bounding box center [439, 282] width 294 height 19
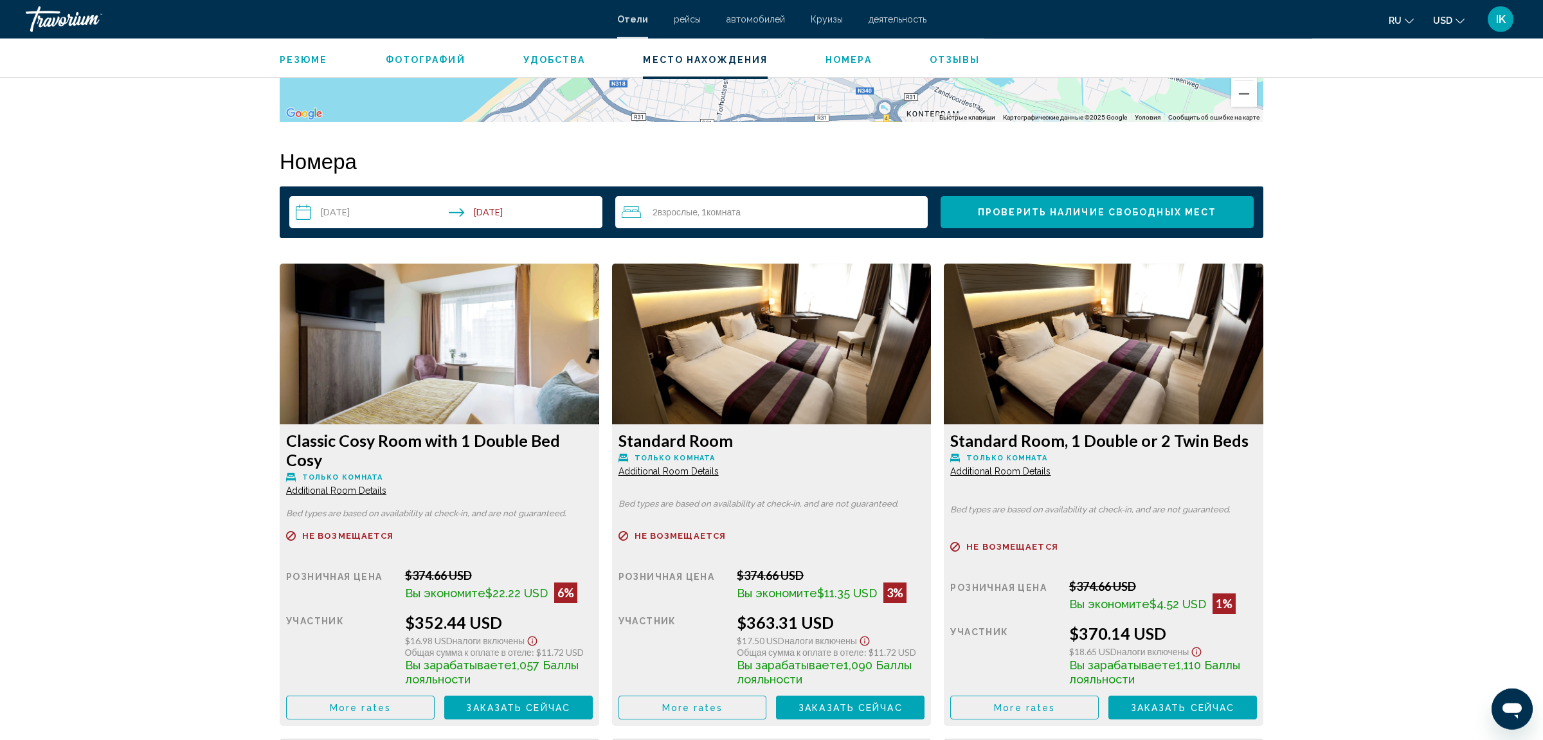
scroll to position [1563, 0]
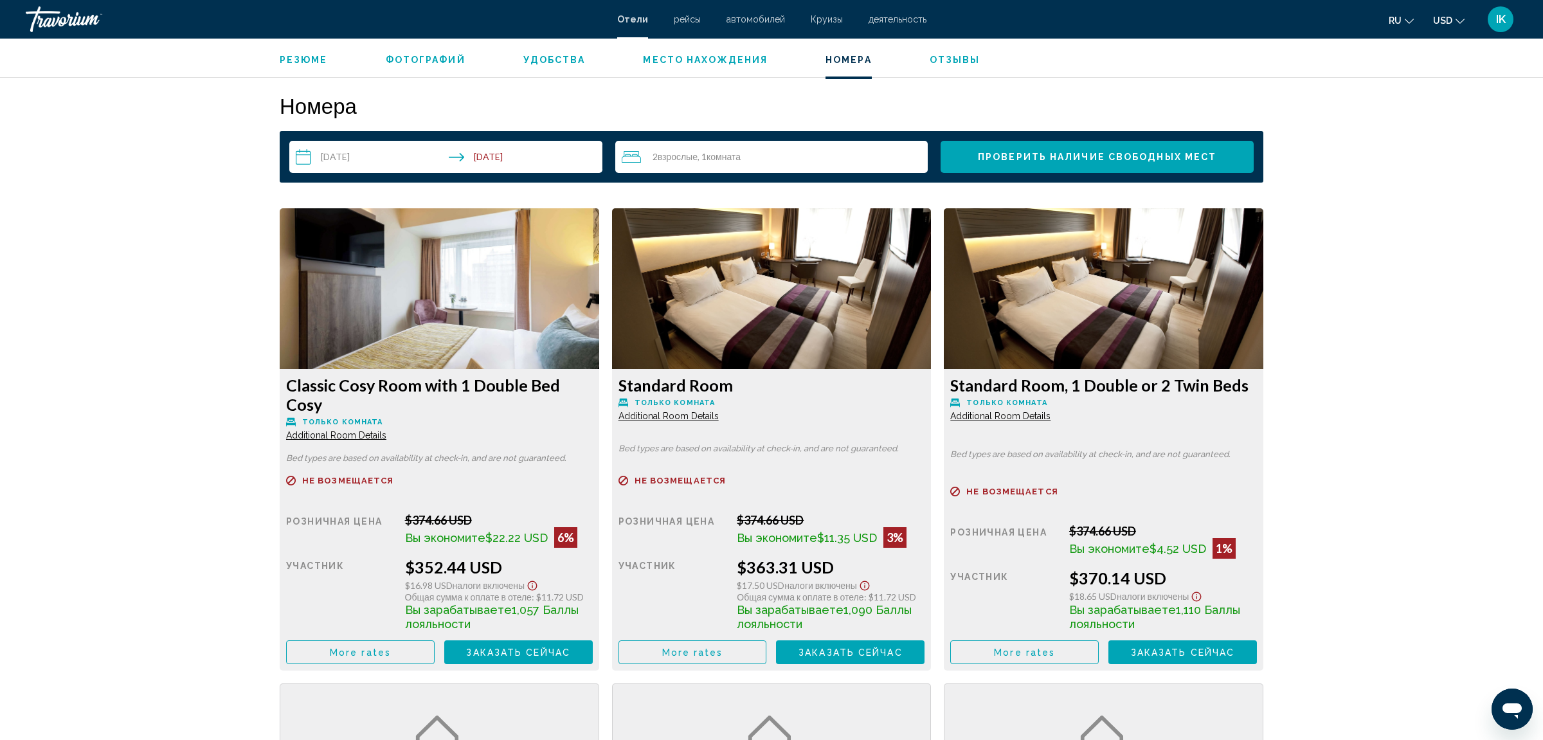
click at [1458, 24] on button "USD USD ($) MXN (Mex$) CAD (Can$) GBP (£) EUR (€) AUD (A$) NZD (NZ$) CNY (CN¥)" at bounding box center [1448, 20] width 31 height 19
click at [1438, 113] on button "EUR (€)" at bounding box center [1422, 118] width 65 height 17
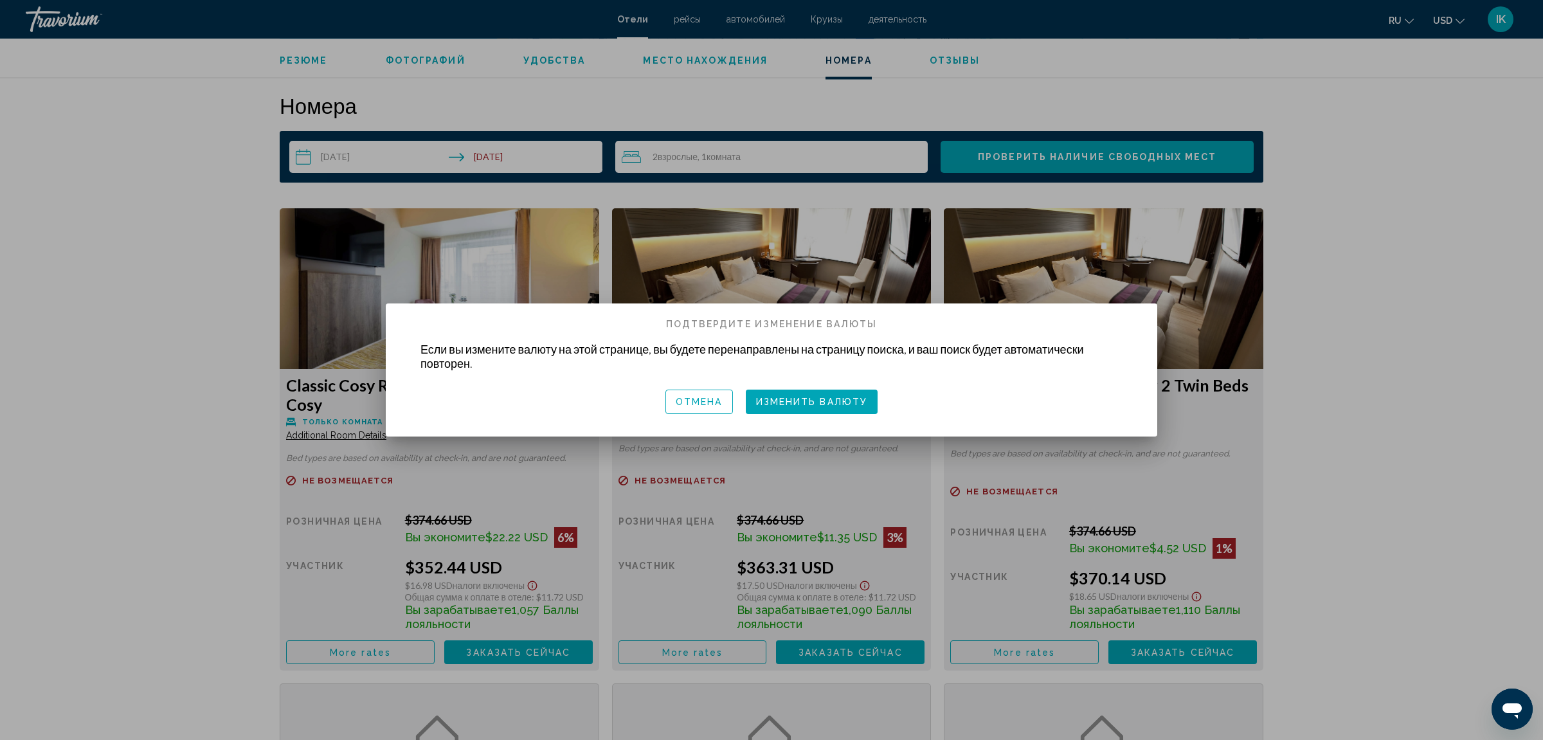
scroll to position [0, 0]
click at [820, 404] on span "Изменить валюту" at bounding box center [812, 402] width 112 height 10
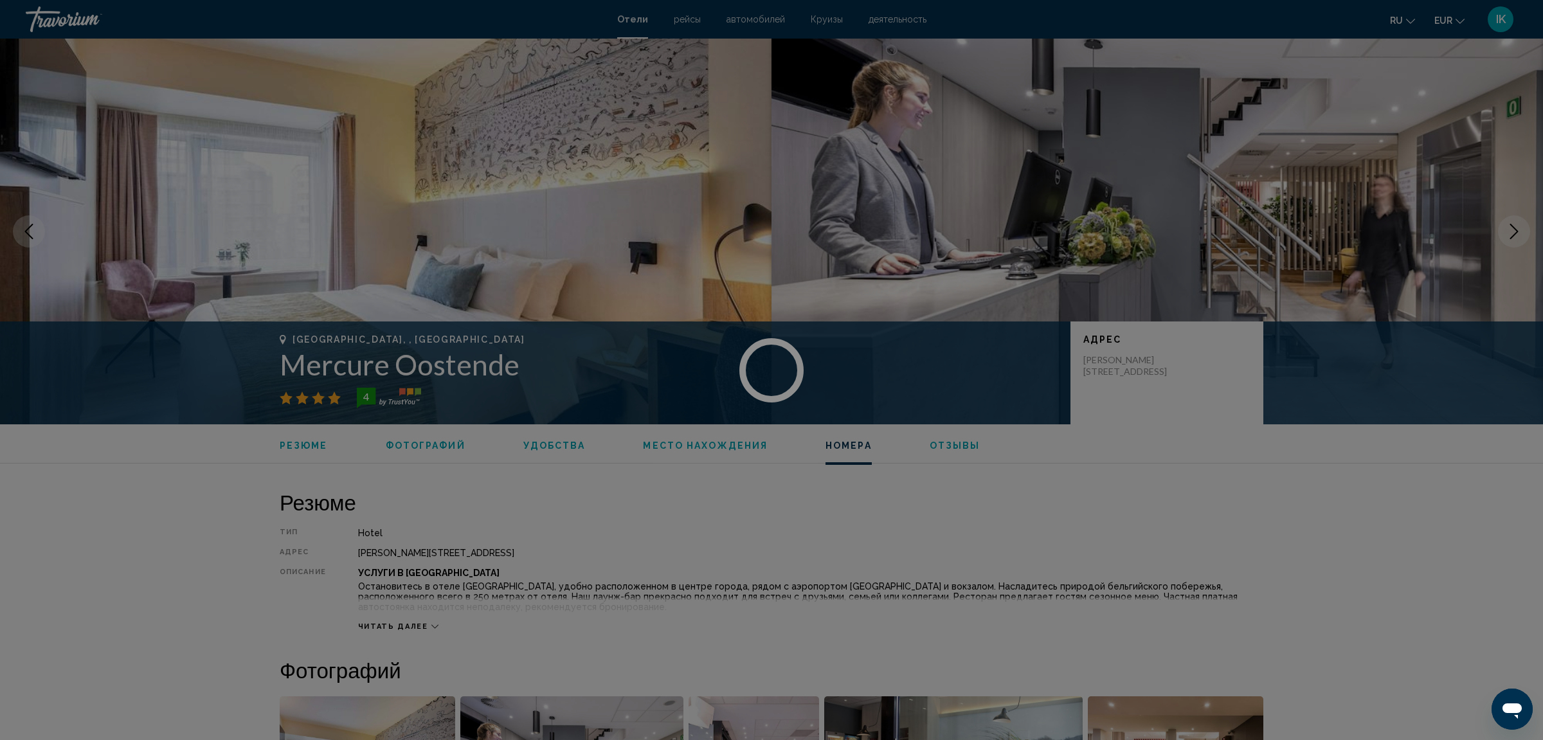
scroll to position [1563, 0]
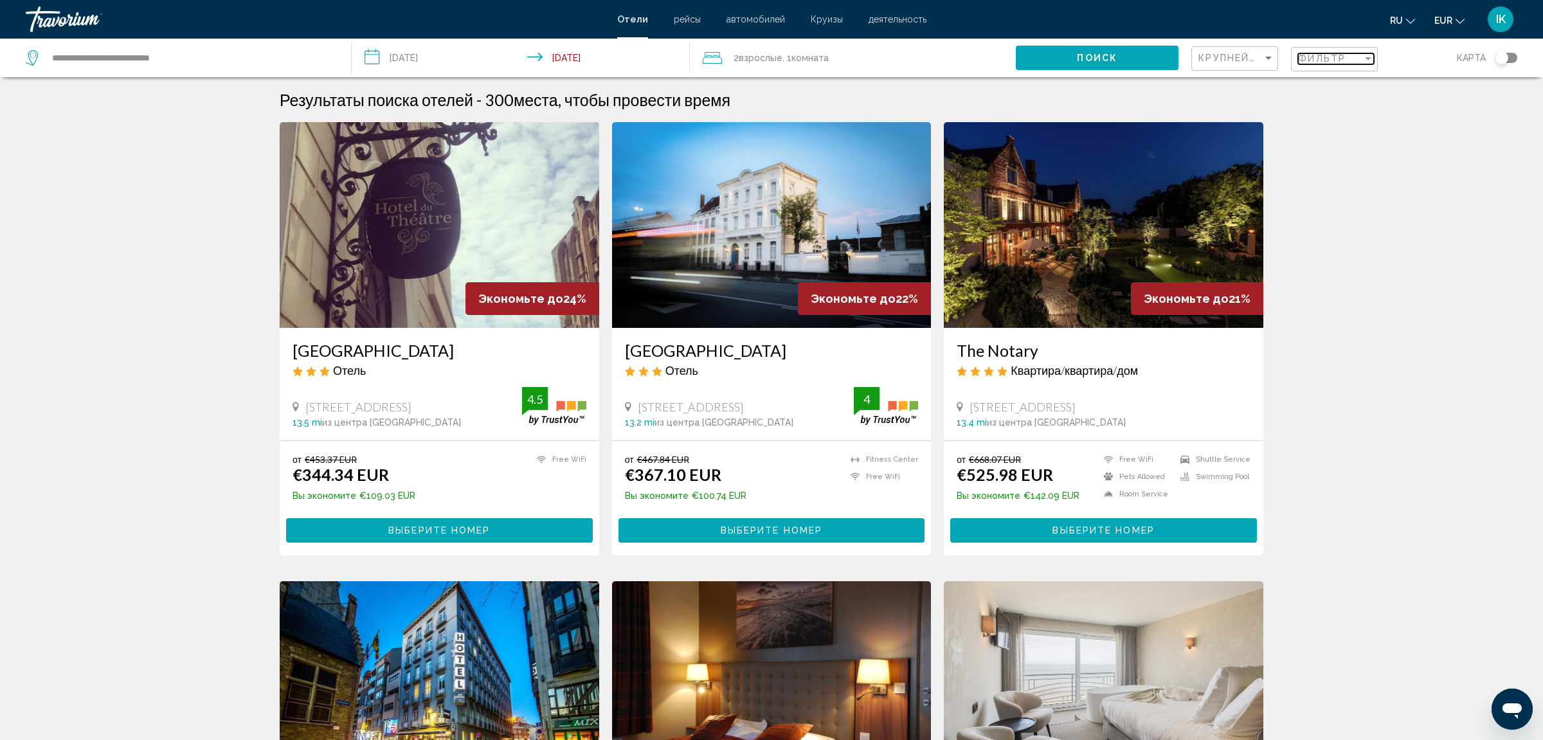
click at [1332, 55] on span "Фильтр" at bounding box center [1322, 58] width 48 height 10
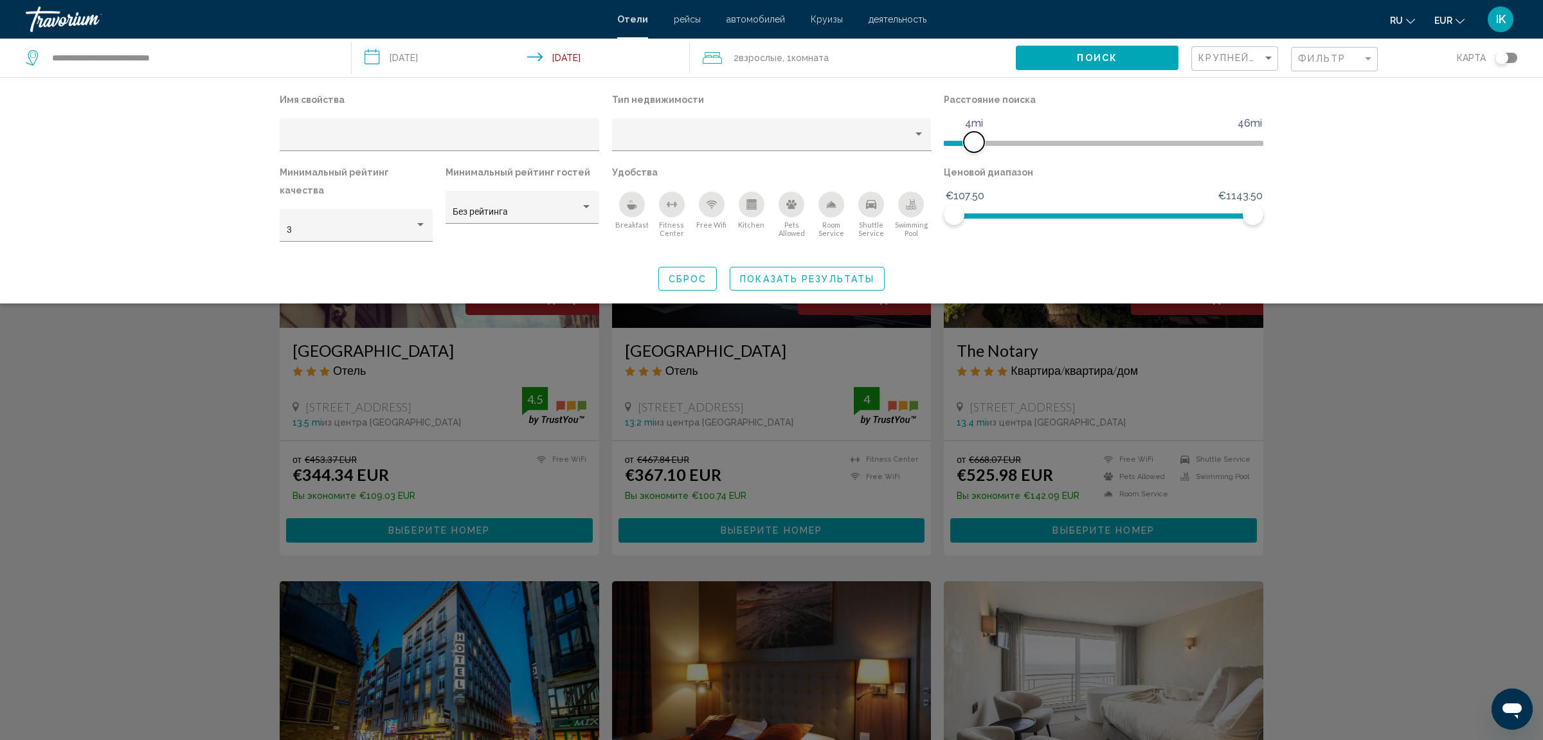
drag, startPoint x: 1148, startPoint y: 141, endPoint x: 976, endPoint y: 147, distance: 171.7
click at [976, 147] on span "Hotel Filters" at bounding box center [973, 142] width 21 height 21
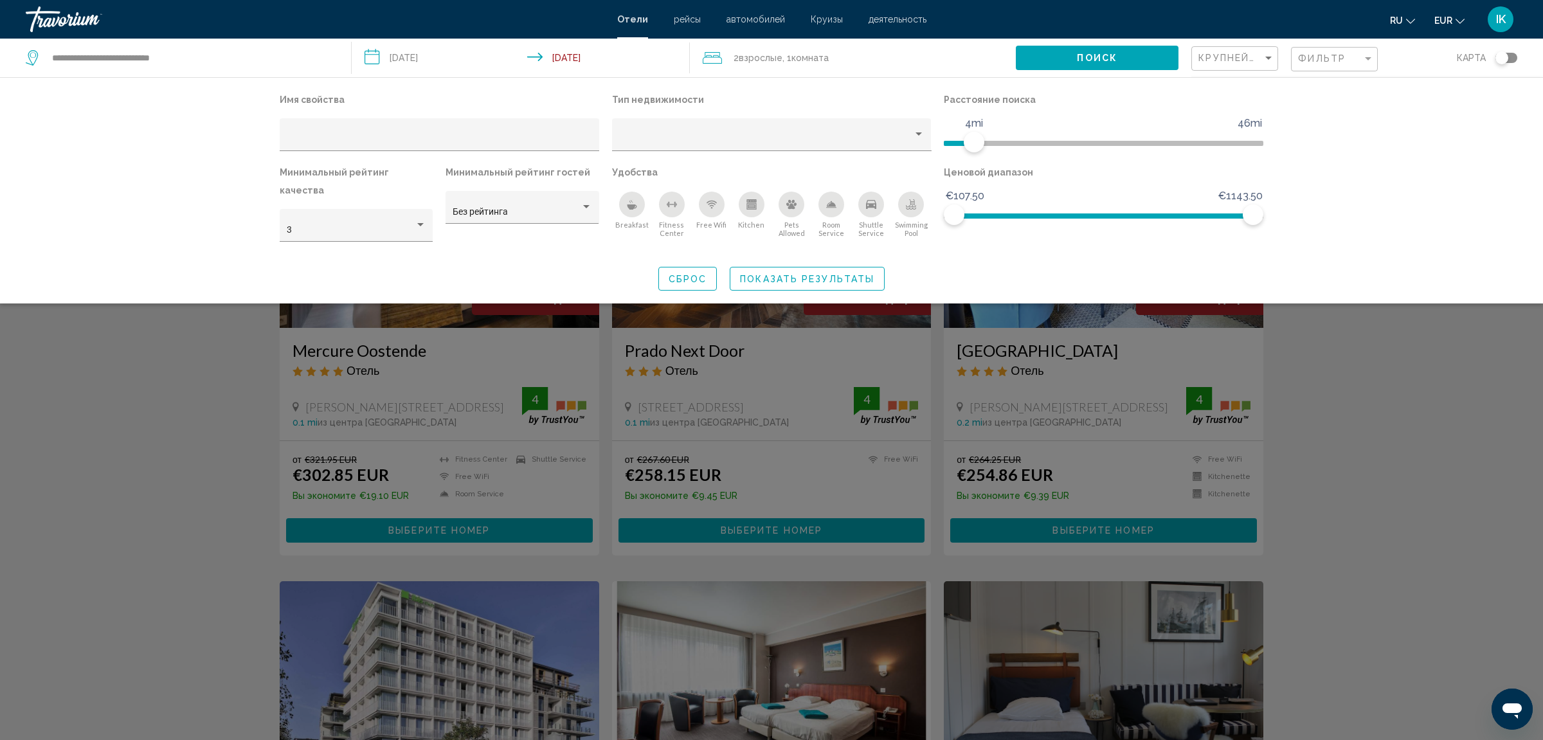
click at [1365, 399] on div "Search widget" at bounding box center [771, 466] width 1543 height 547
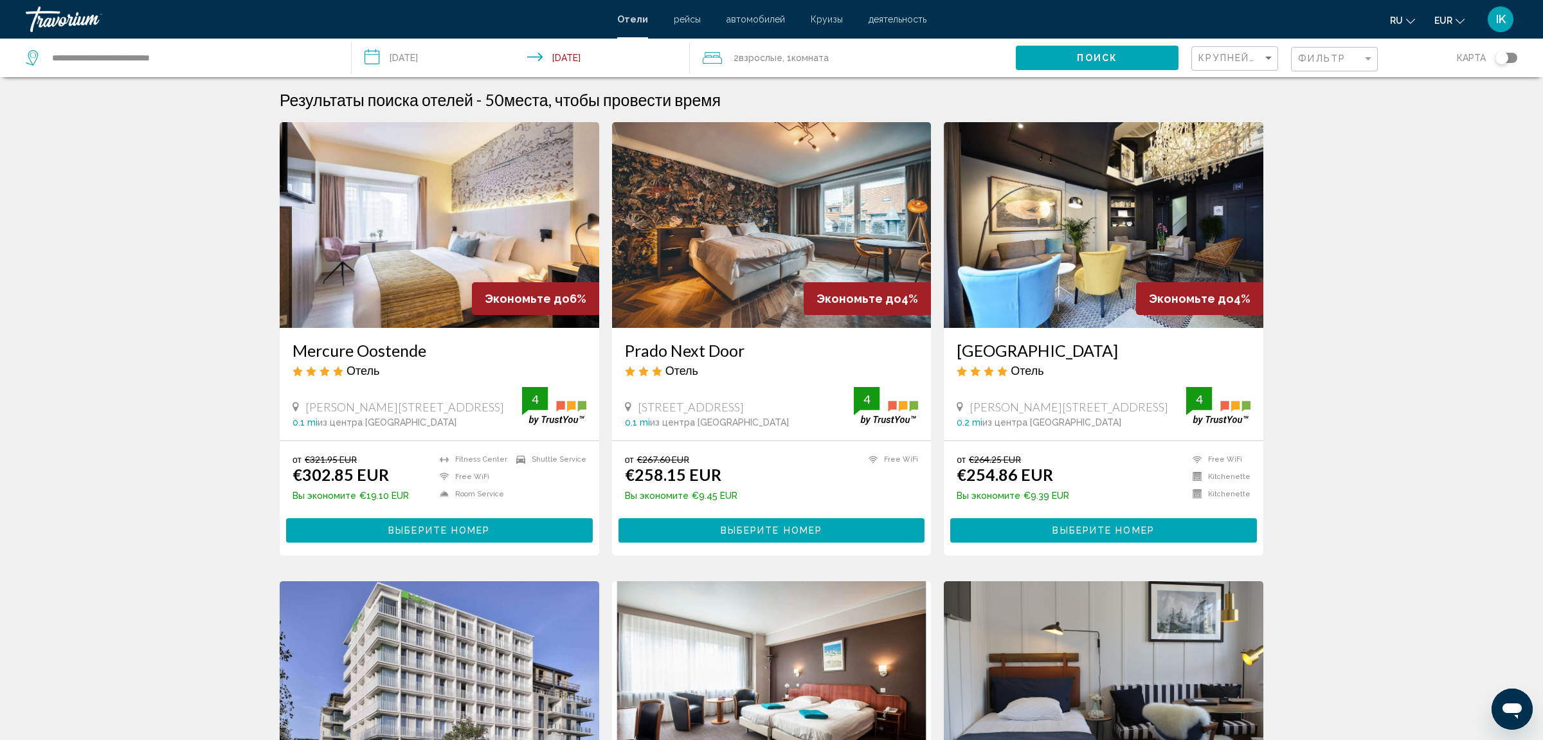
click at [1323, 65] on div "Фильтр" at bounding box center [1336, 60] width 76 height 24
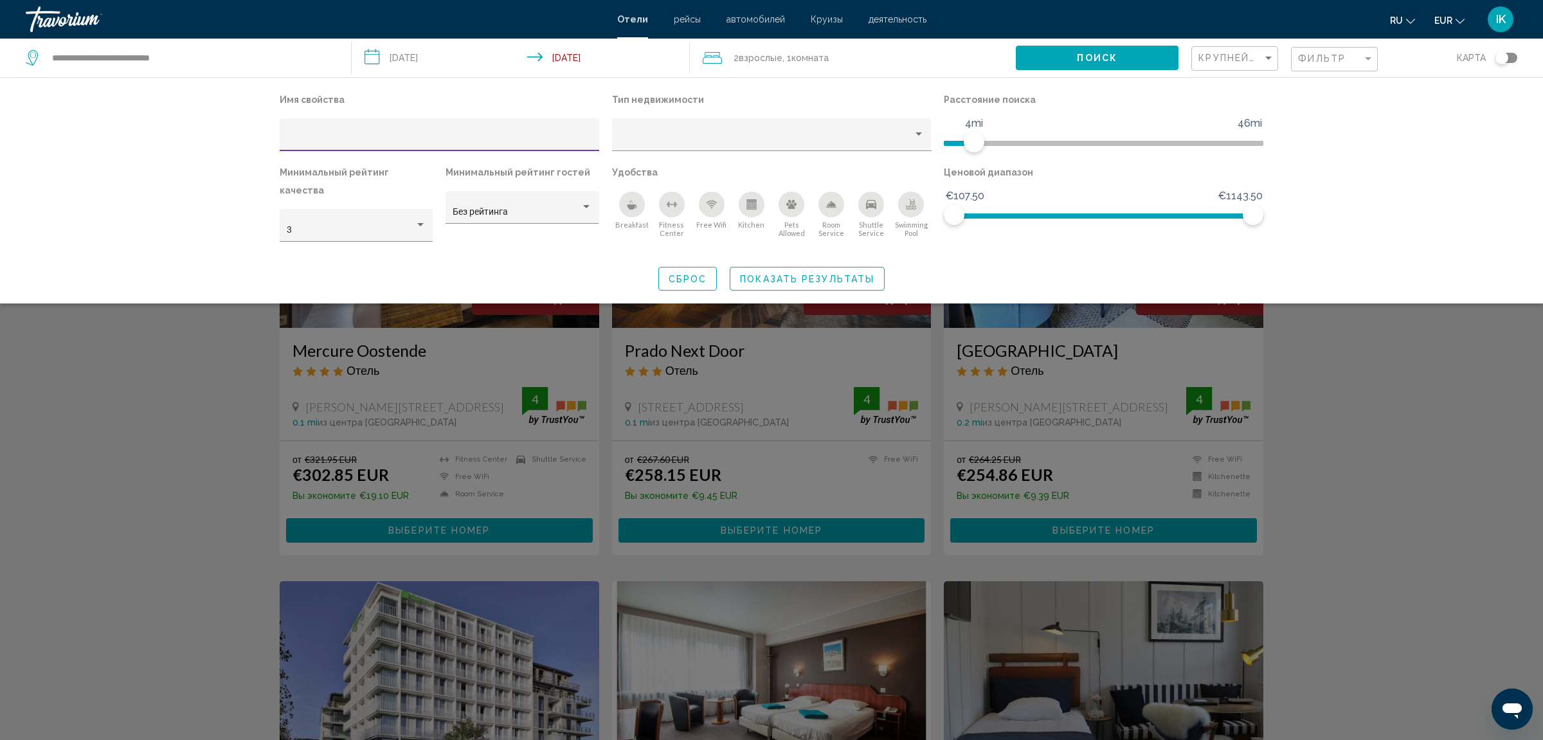
click at [908, 205] on icon "Swimming Pool" at bounding box center [911, 204] width 10 height 10
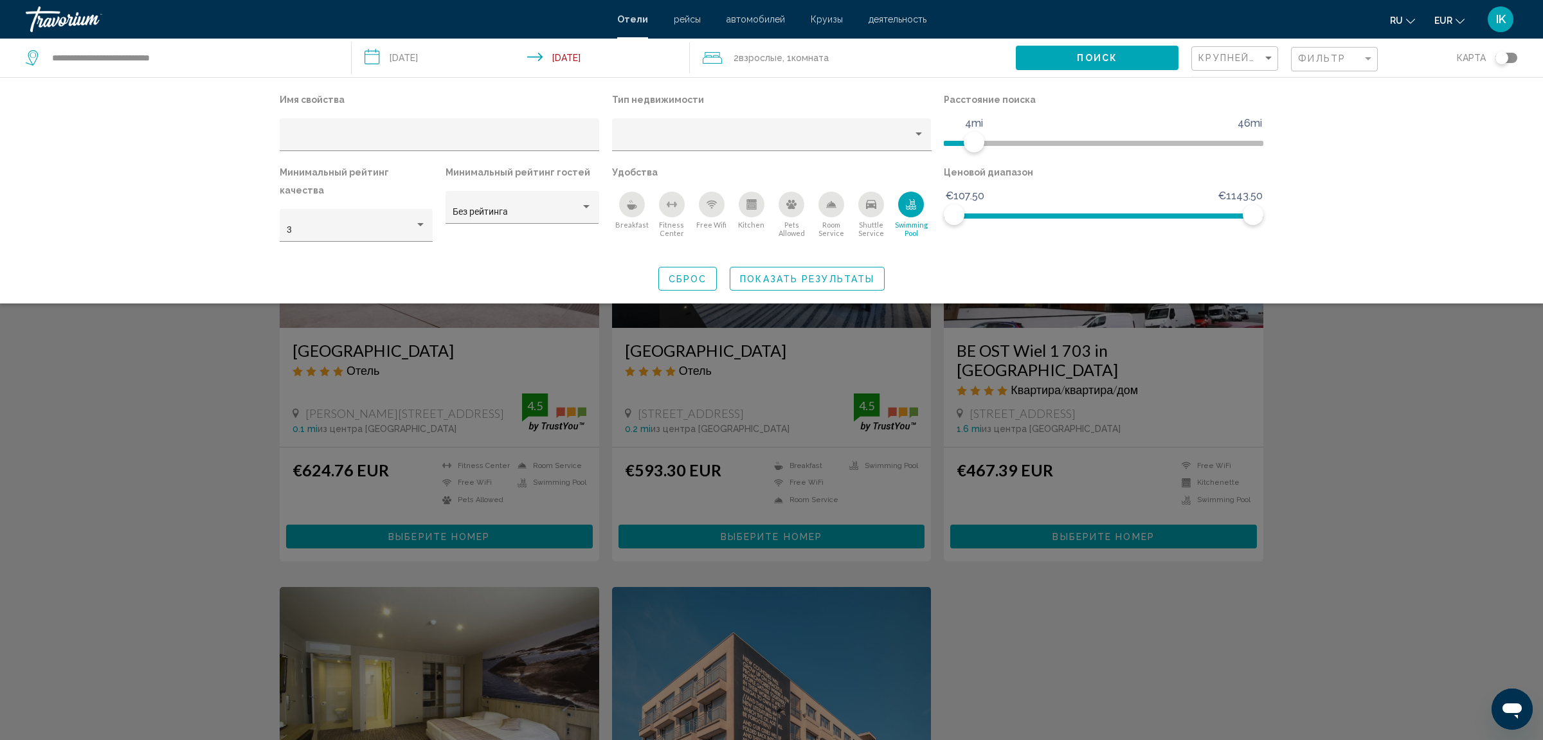
click at [1069, 635] on div "Search widget" at bounding box center [771, 466] width 1543 height 547
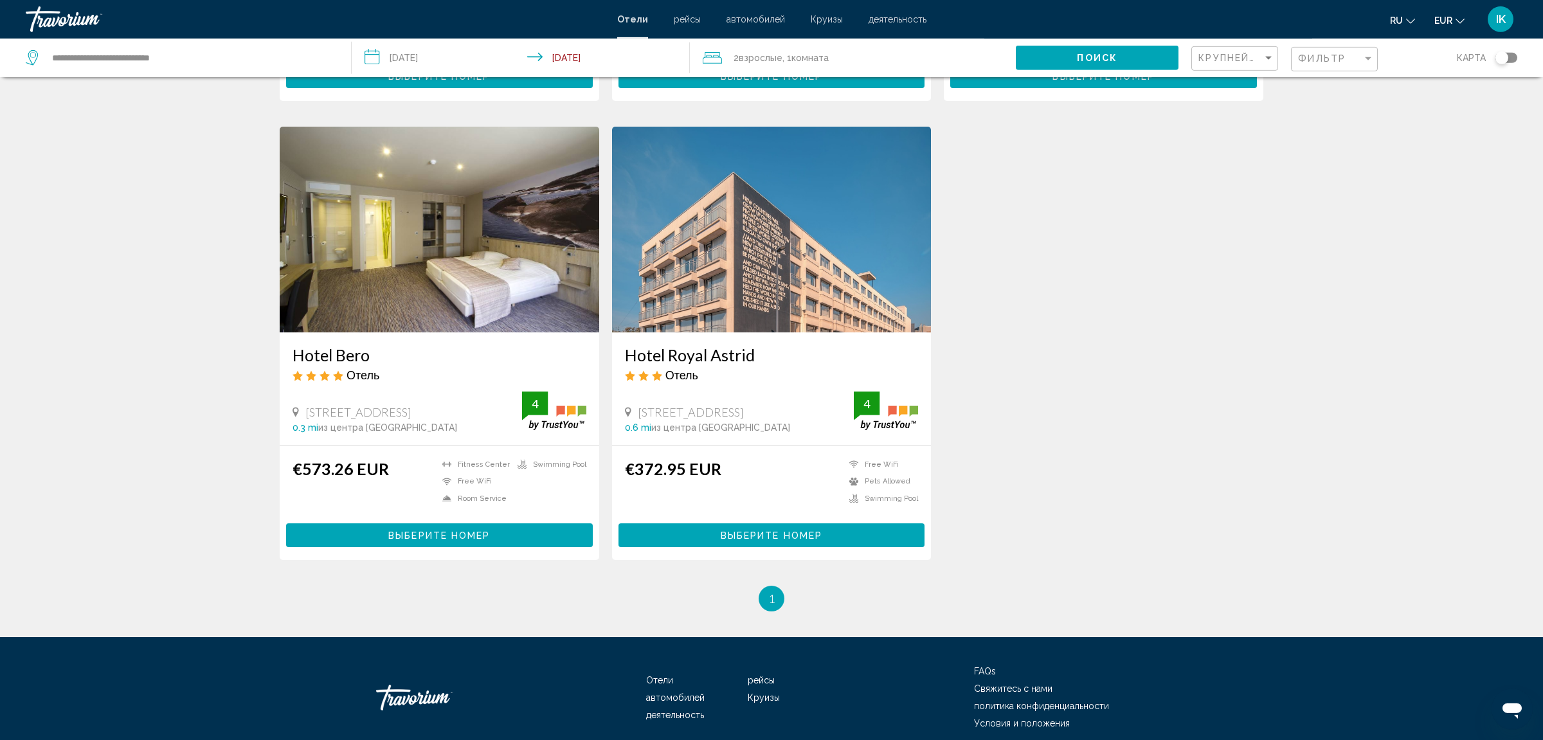
scroll to position [472, 0]
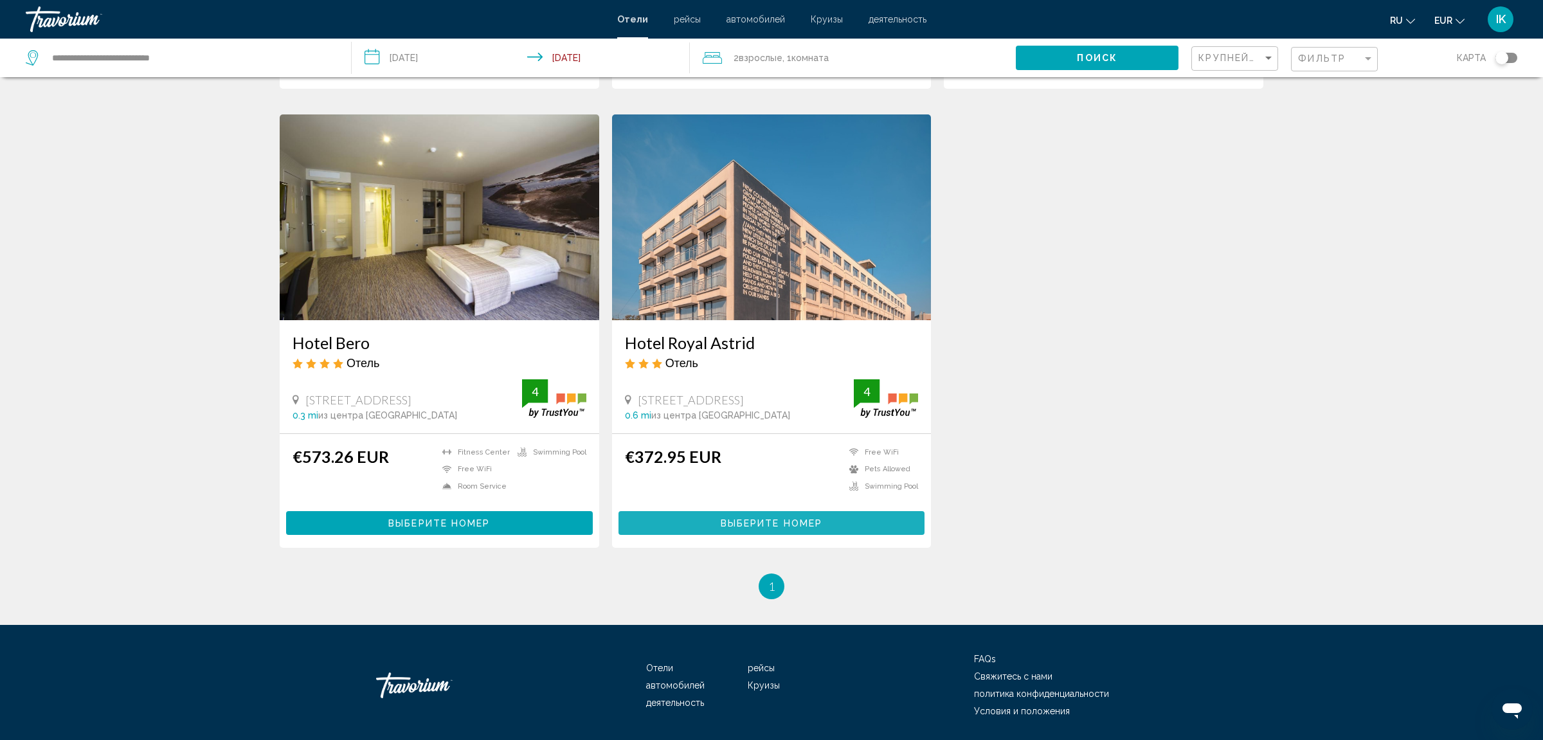
click at [742, 518] on span "Выберите номер" at bounding box center [772, 523] width 102 height 10
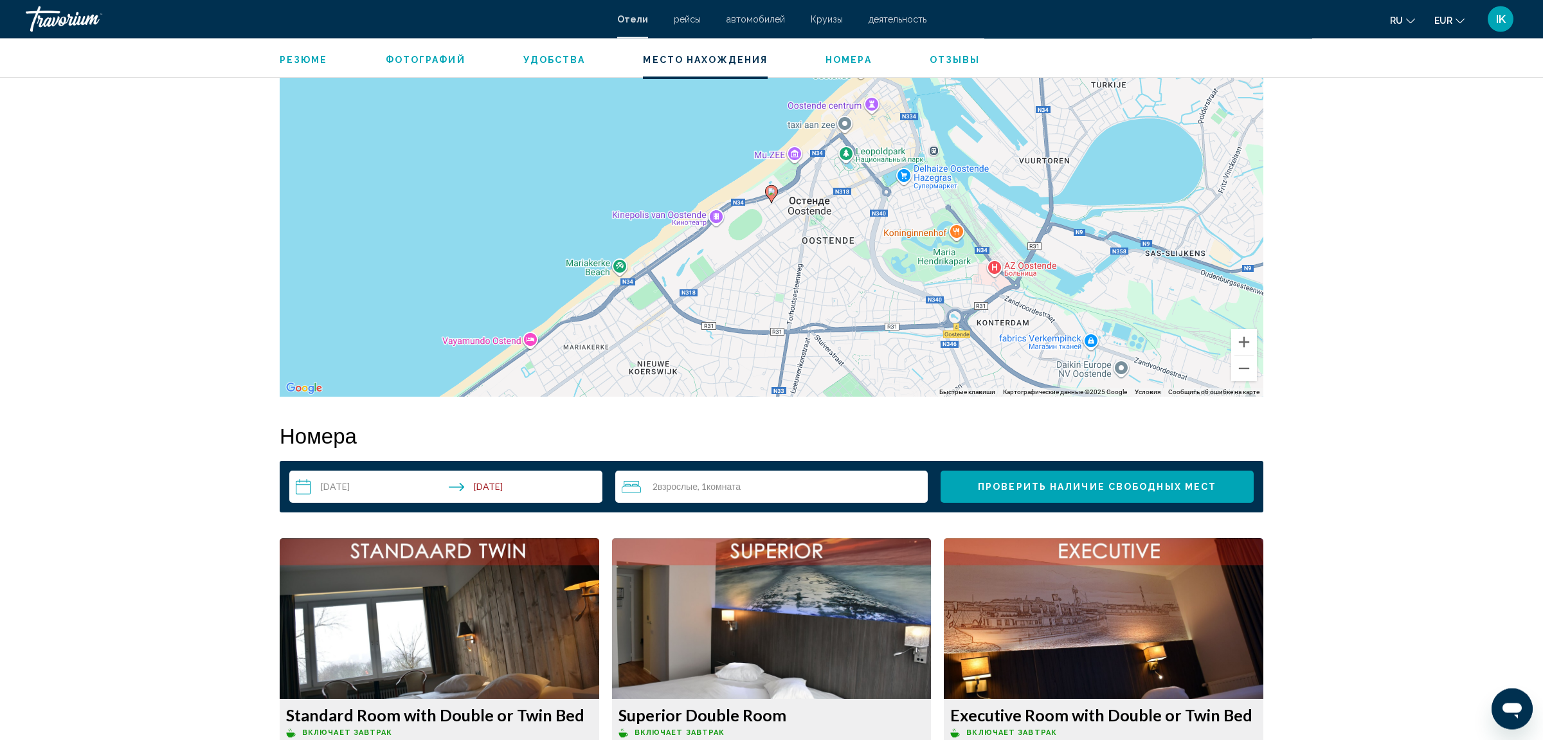
scroll to position [1264, 0]
